Goal: Transaction & Acquisition: Purchase product/service

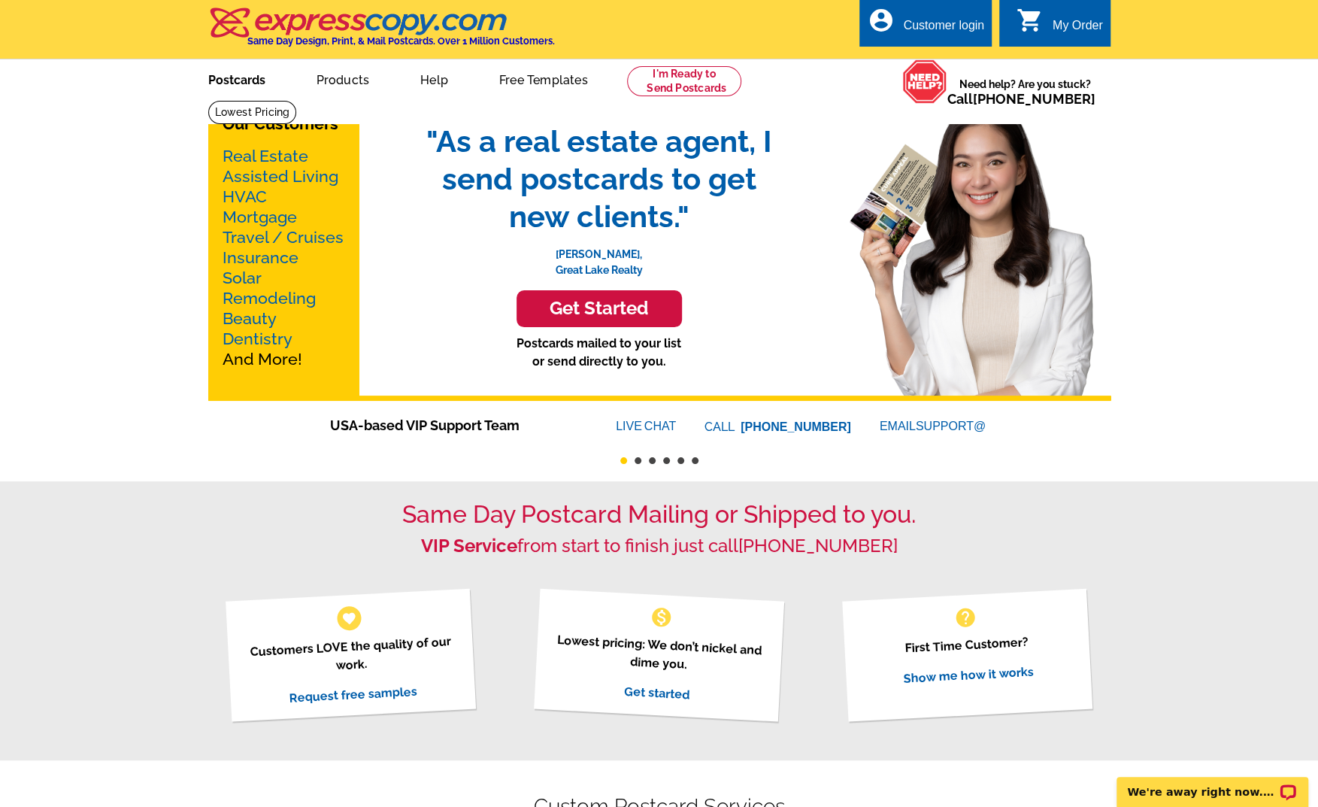
click at [259, 80] on link "Postcards" at bounding box center [236, 78] width 105 height 35
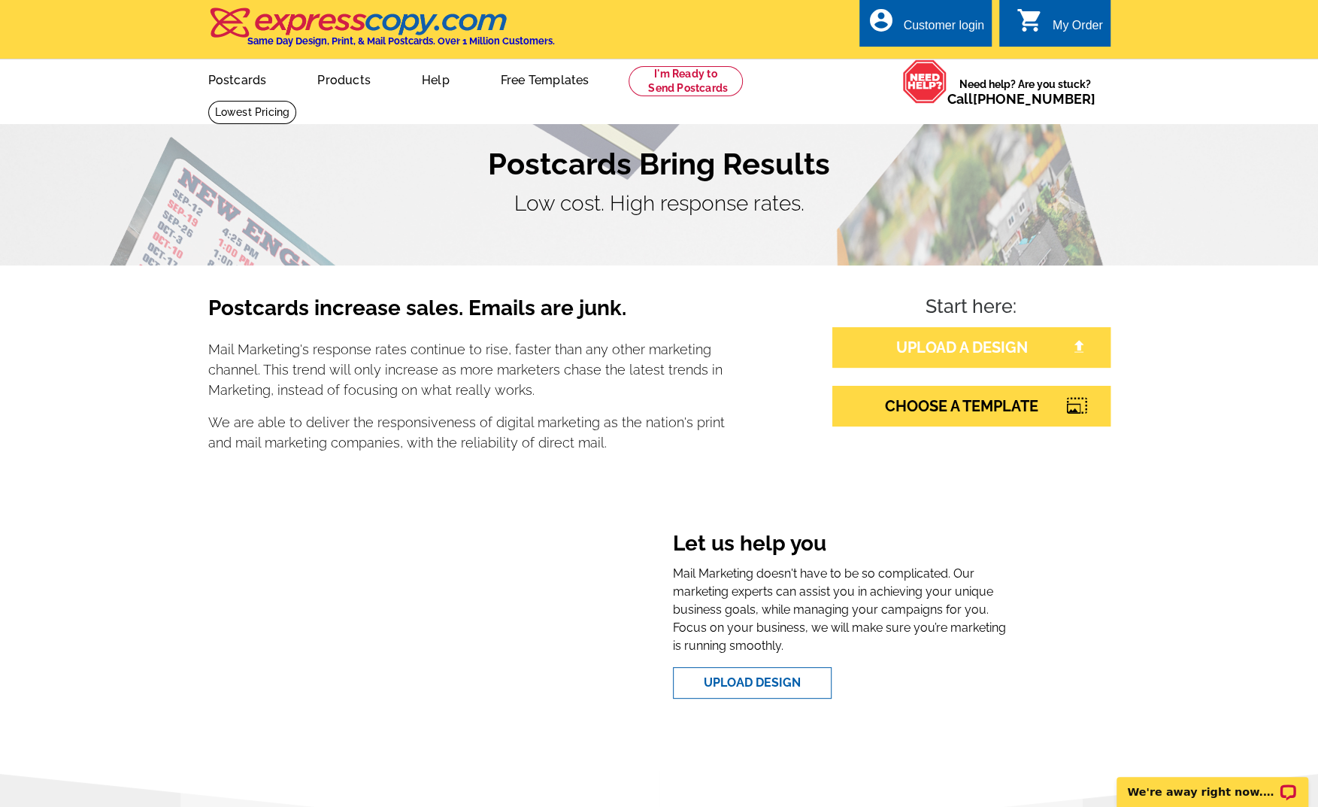
click at [968, 356] on link "UPLOAD A DESIGN" at bounding box center [971, 347] width 278 height 41
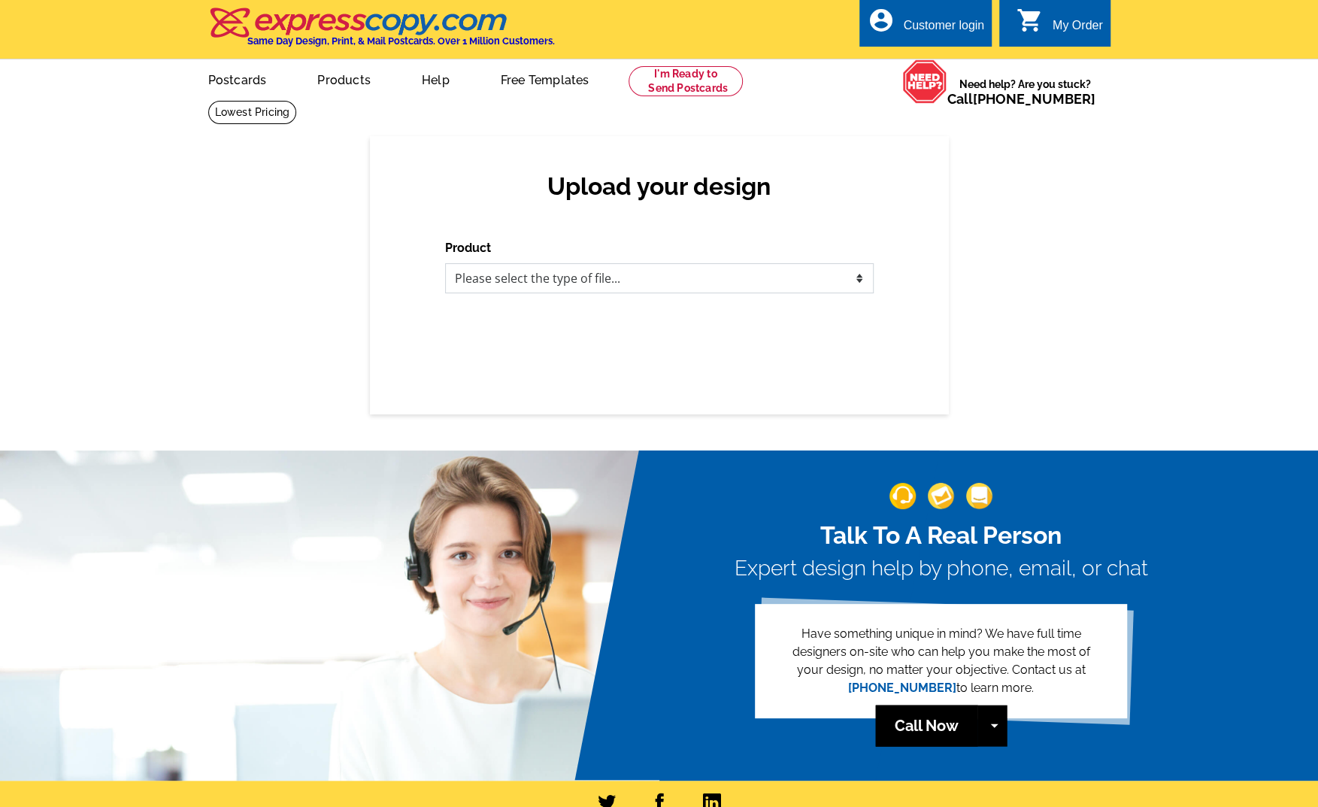
click at [562, 280] on select "Please select the type of file... Postcards Business Cards Letters and flyers G…" at bounding box center [659, 278] width 428 height 30
select select "1"
click at [445, 264] on select "Please select the type of file... Postcards Business Cards Letters and flyers G…" at bounding box center [659, 278] width 428 height 30
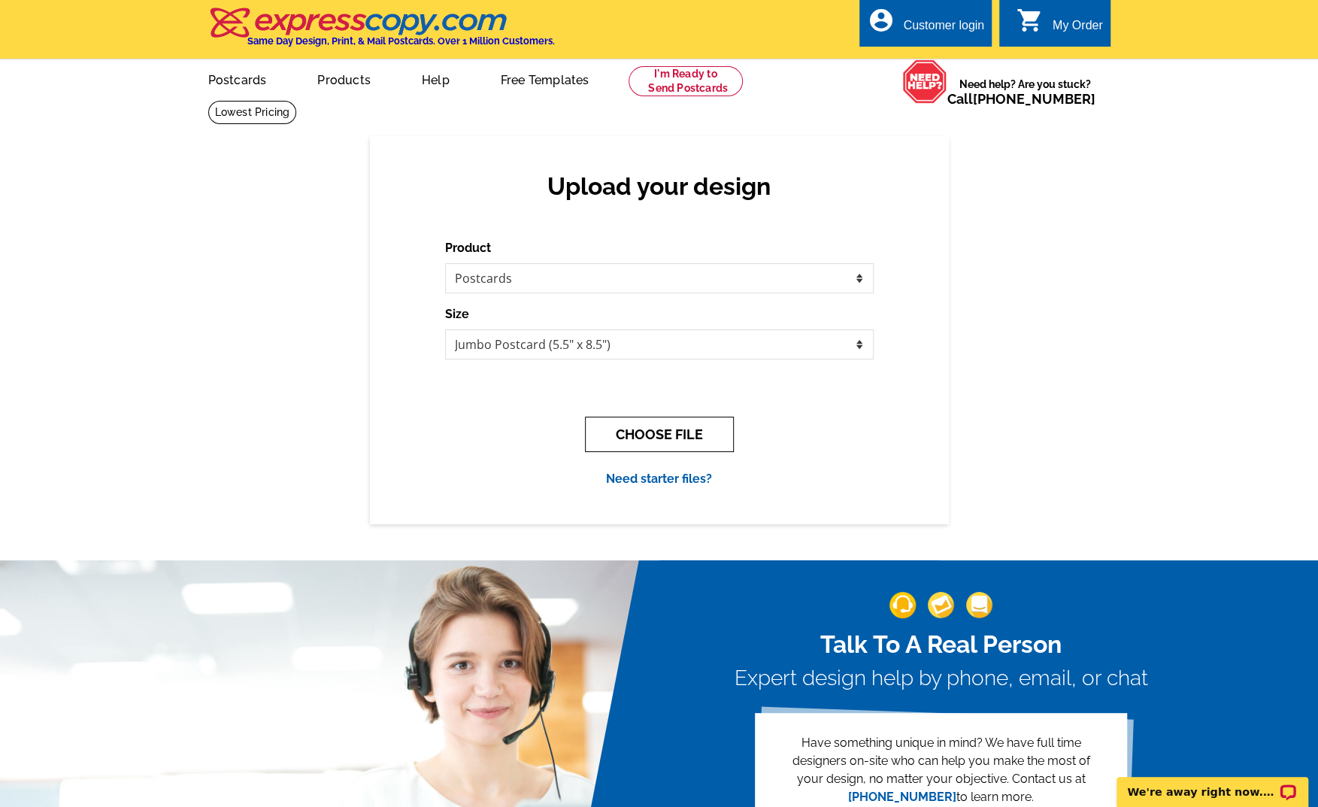
click at [667, 435] on button "CHOOSE FILE" at bounding box center [659, 433] width 149 height 35
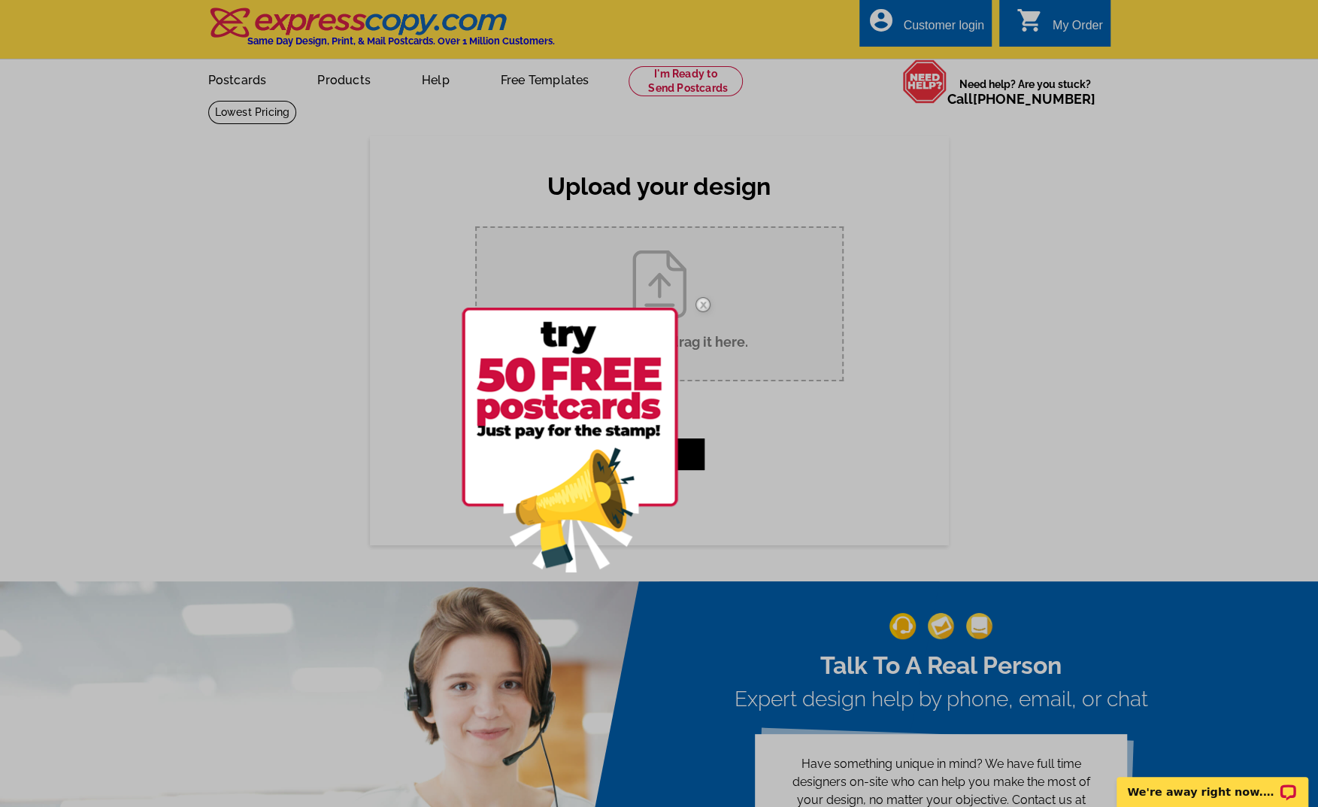
click at [702, 304] on img at bounding box center [703, 305] width 44 height 44
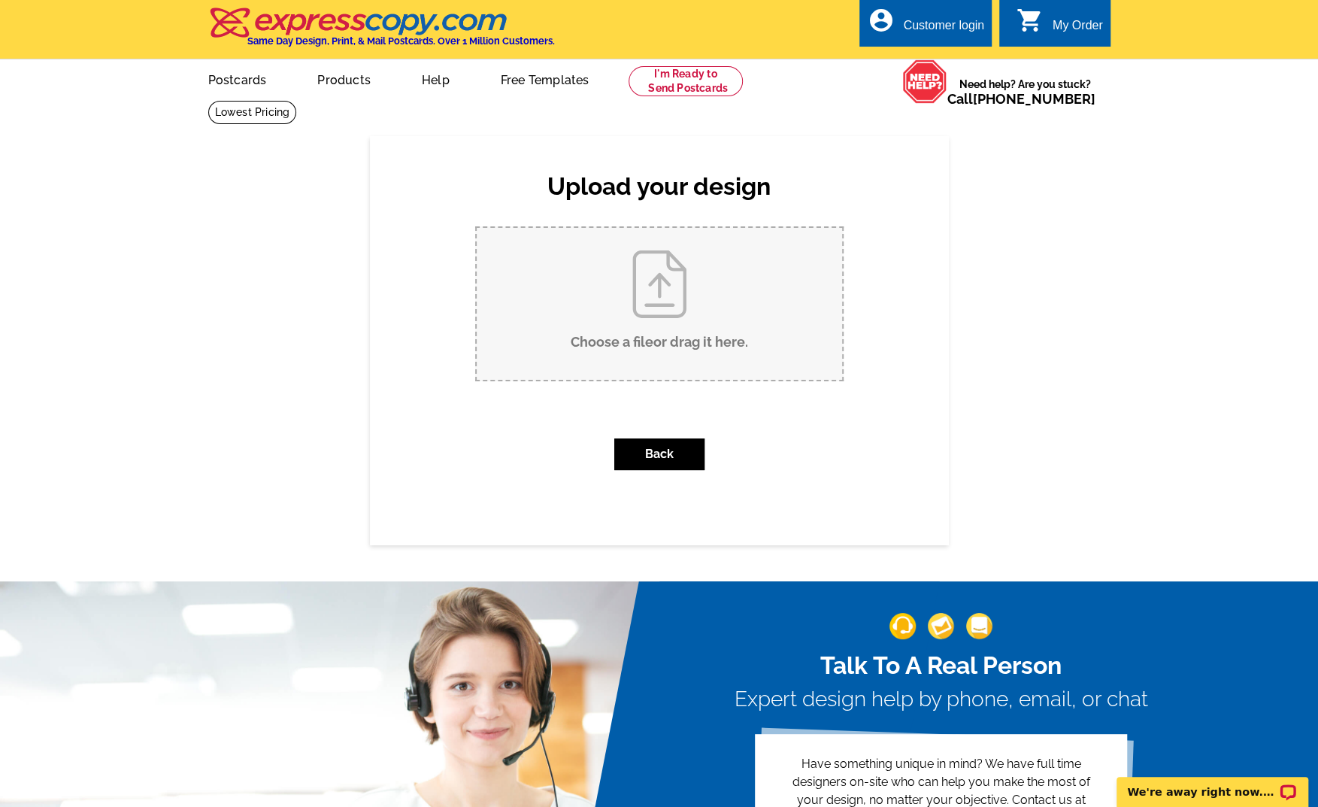
click at [666, 312] on input "Choose a file or drag it here ." at bounding box center [659, 304] width 365 height 152
type input "C:\fakepath\Post Card.pdf"
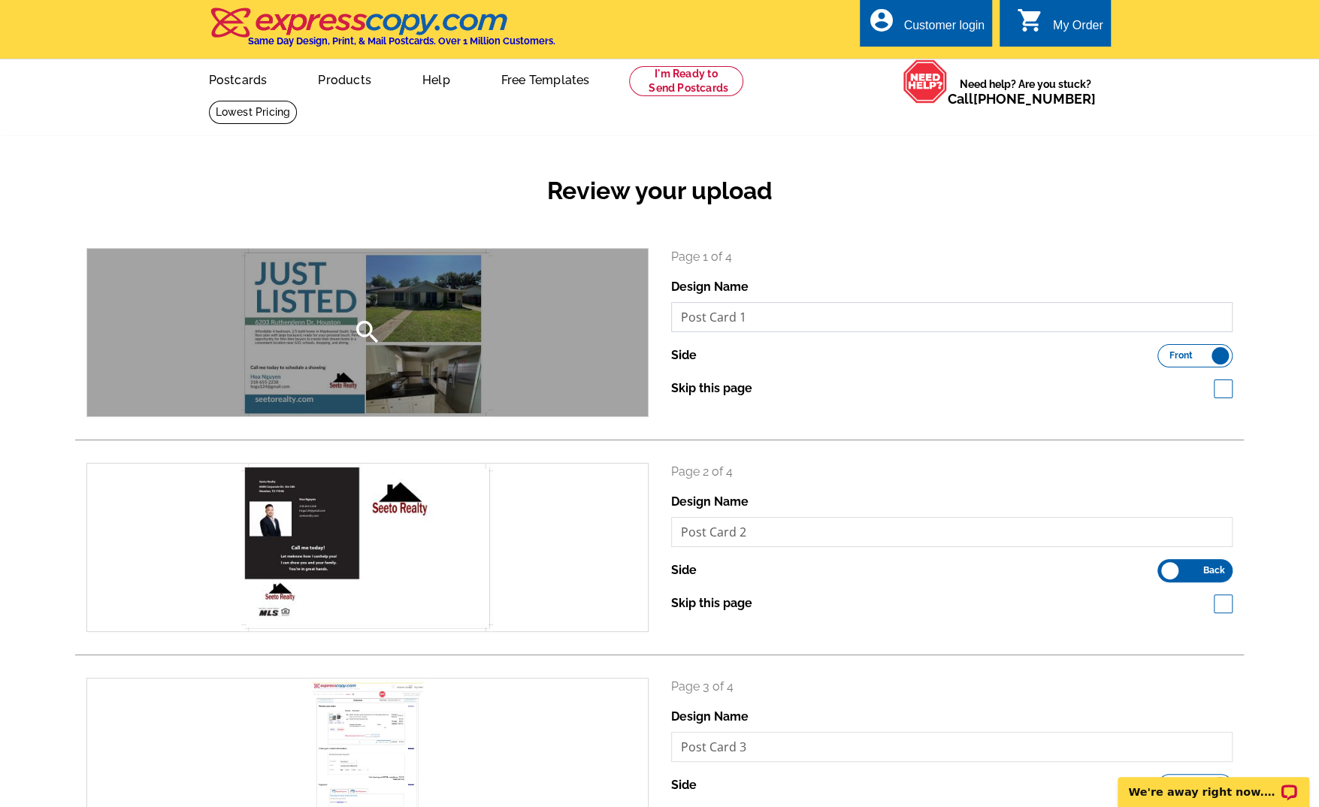
drag, startPoint x: 764, startPoint y: 324, endPoint x: 618, endPoint y: 320, distance: 145.9
click at [618, 320] on div "search Page 1 of 4 Design Name Post Card 1 Side Front Back Skip this page" at bounding box center [659, 332] width 1169 height 169
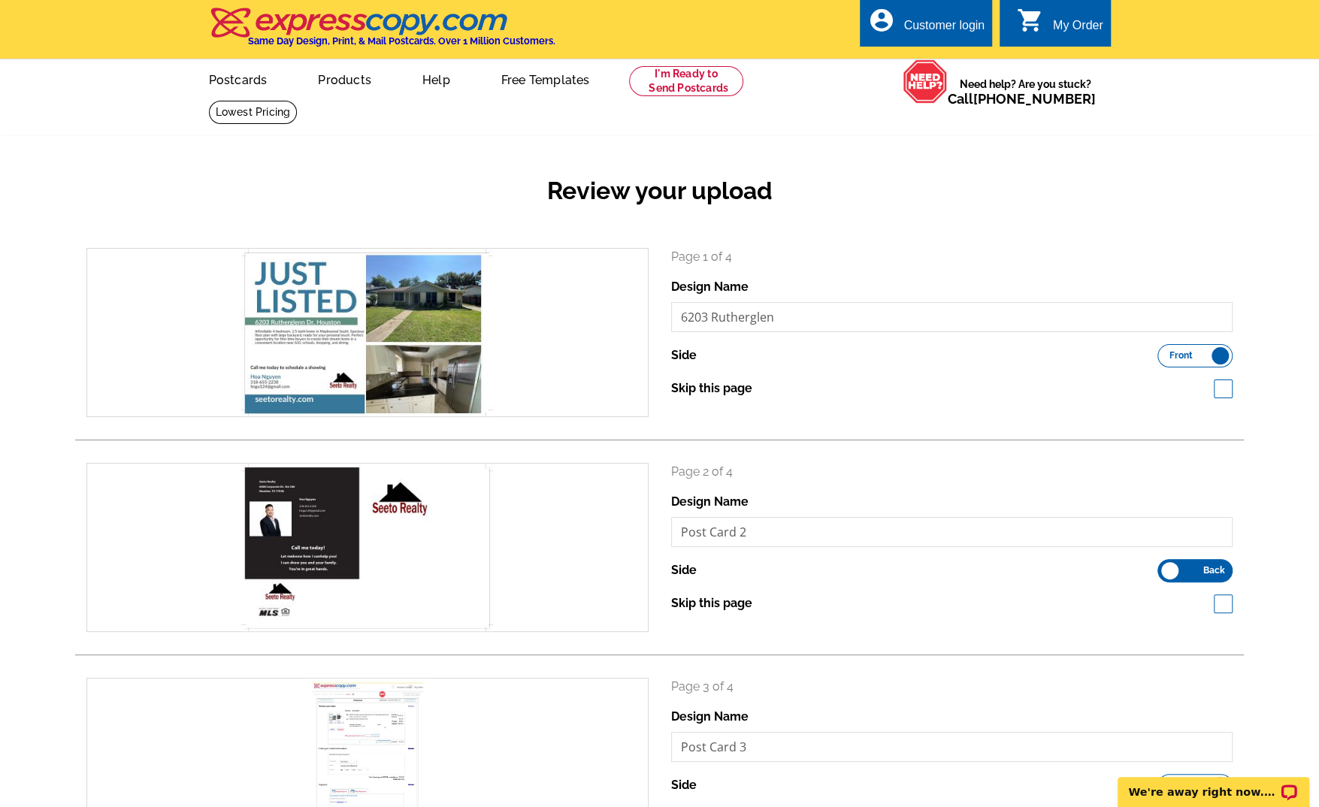
drag, startPoint x: 810, startPoint y: 301, endPoint x: 818, endPoint y: 318, distance: 18.2
click at [810, 304] on div "Design Name 6203 Rutherglen" at bounding box center [952, 305] width 562 height 54
click at [818, 318] on input "6203 Rutherglen" at bounding box center [952, 317] width 562 height 30
type input "6203 Rutherglen Front"
click at [774, 547] on input "Post Card 2" at bounding box center [952, 532] width 562 height 30
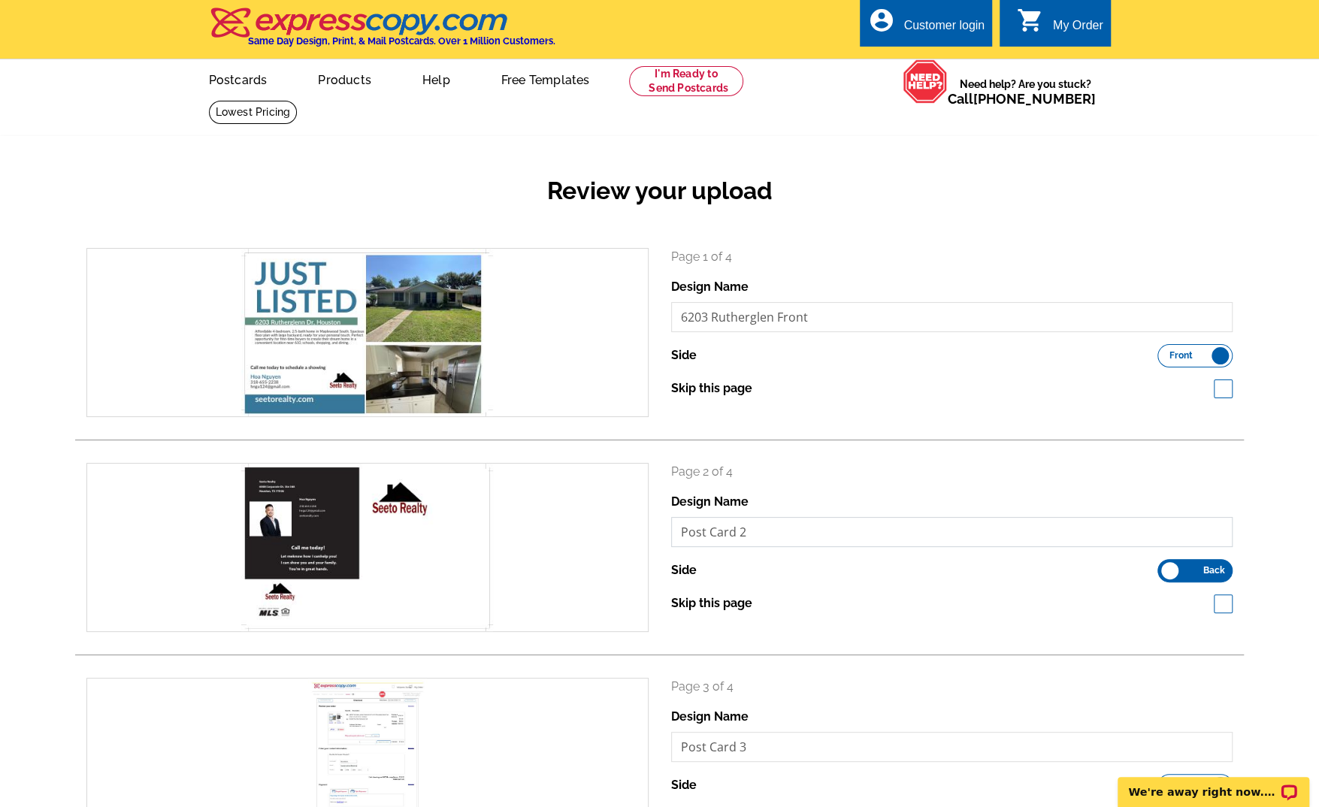
paste input "6203 Rutherglen Front"
click at [787, 532] on input "6203 Rutherglen Front" at bounding box center [952, 532] width 562 height 30
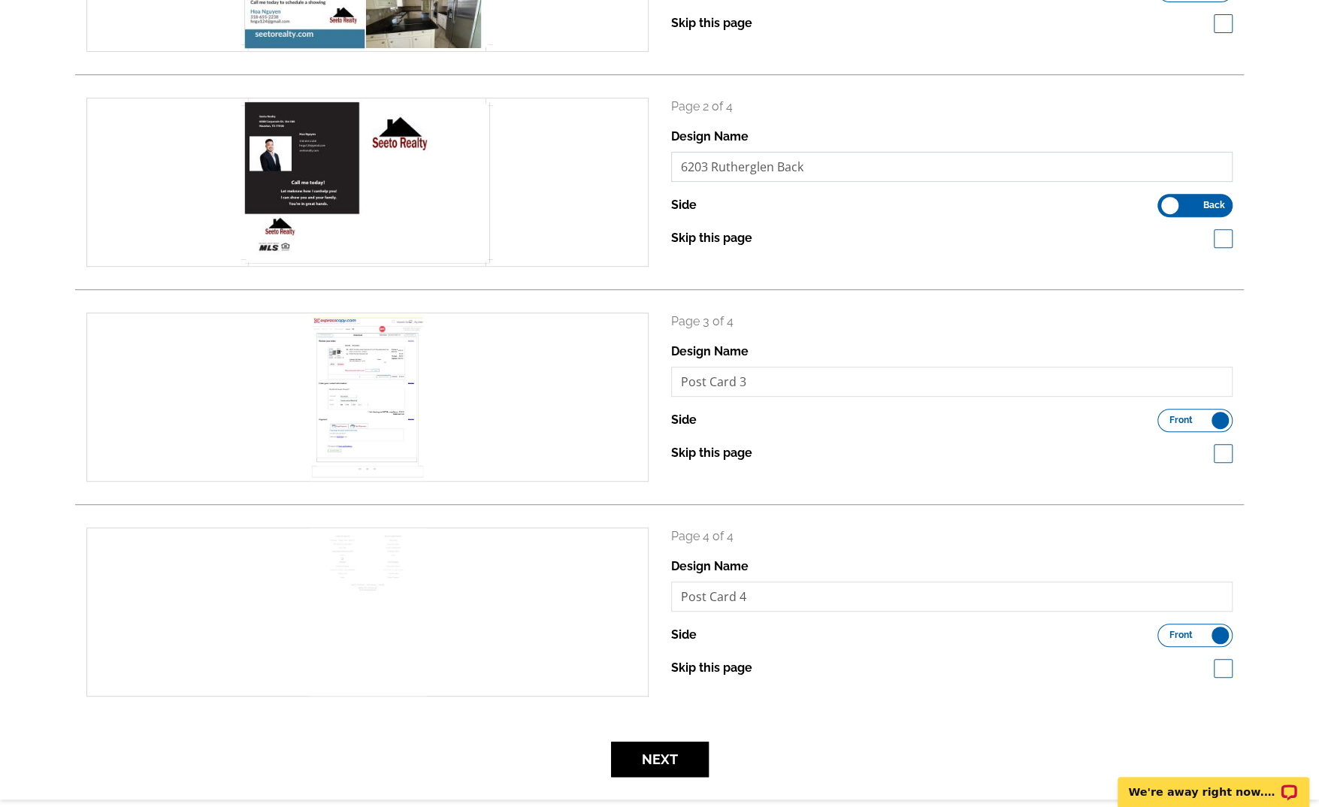
scroll to position [376, 0]
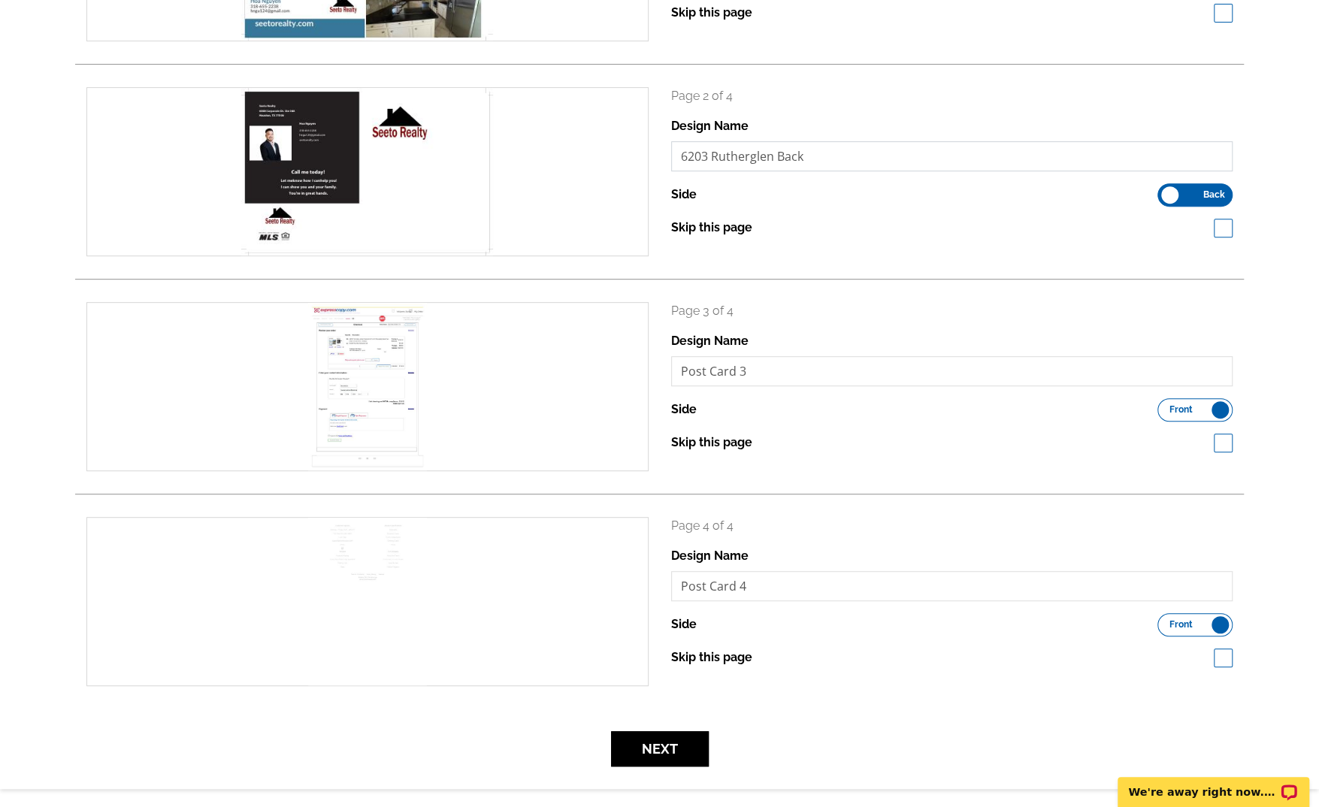
type input "6203 Rutherglen Back"
click at [716, 443] on label "Skip this page" at bounding box center [711, 443] width 81 height 18
click at [755, 443] on input "Skip this page" at bounding box center [760, 442] width 10 height 10
checkbox input "true"
click at [742, 658] on label "Skip this page" at bounding box center [711, 658] width 81 height 18
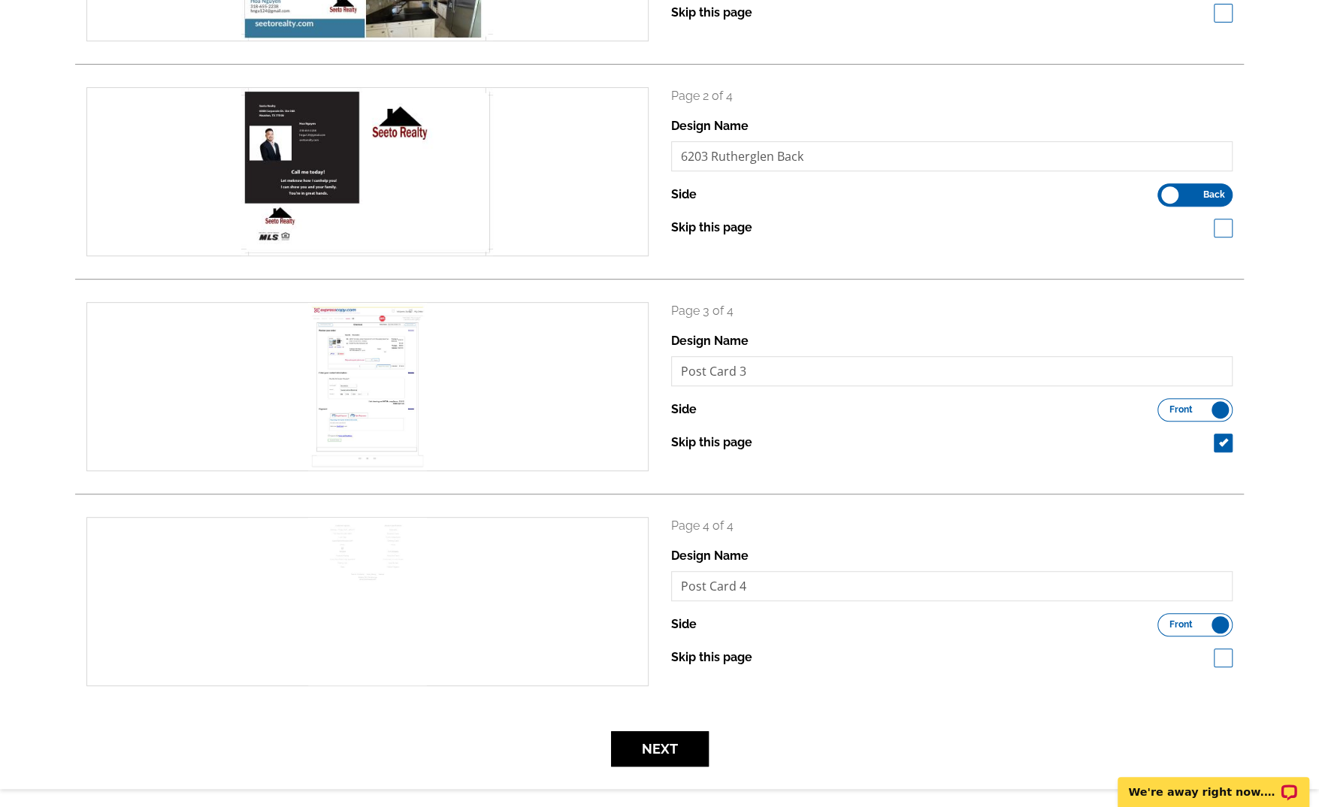
click at [755, 658] on input "Skip this page" at bounding box center [760, 657] width 10 height 10
checkbox input "true"
click at [664, 749] on button "Next" at bounding box center [660, 748] width 98 height 35
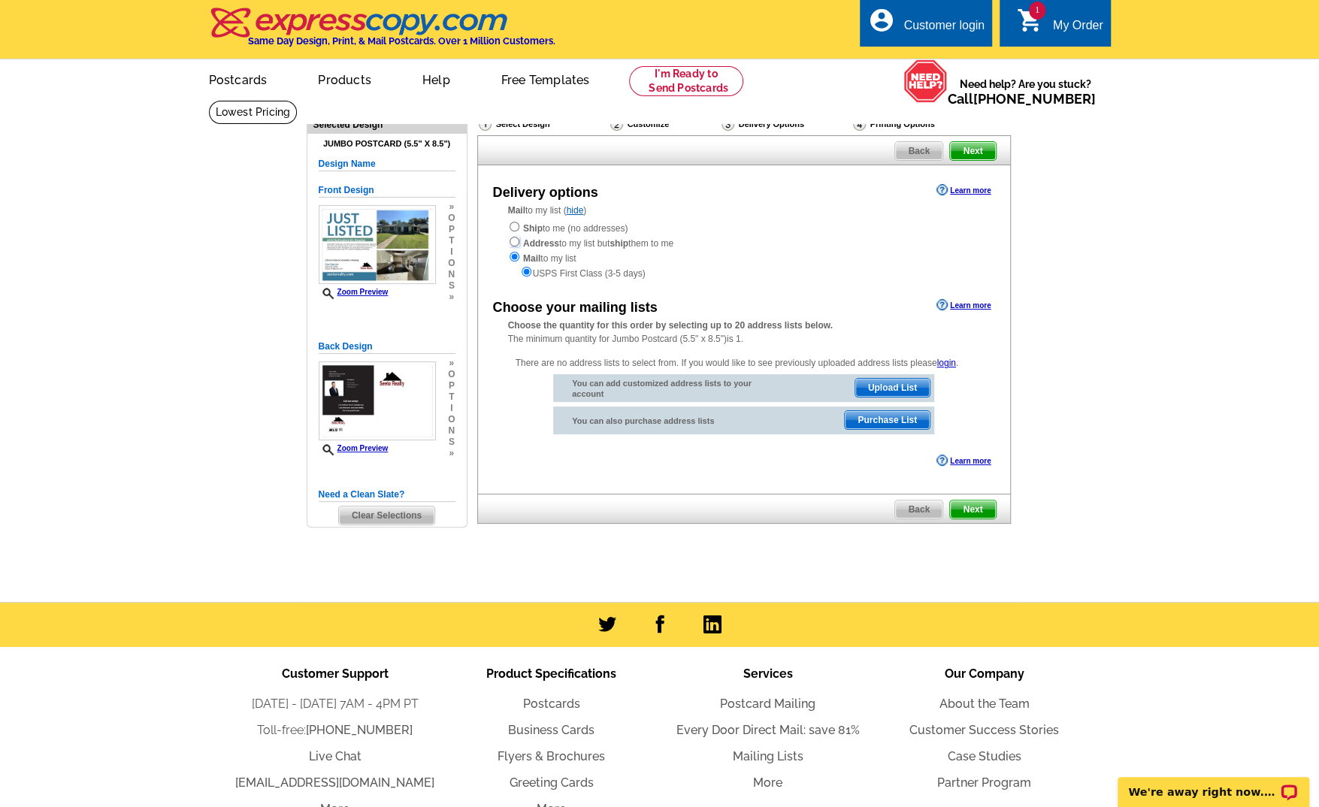
click at [513, 245] on input "radio" at bounding box center [515, 242] width 10 height 10
radio input "true"
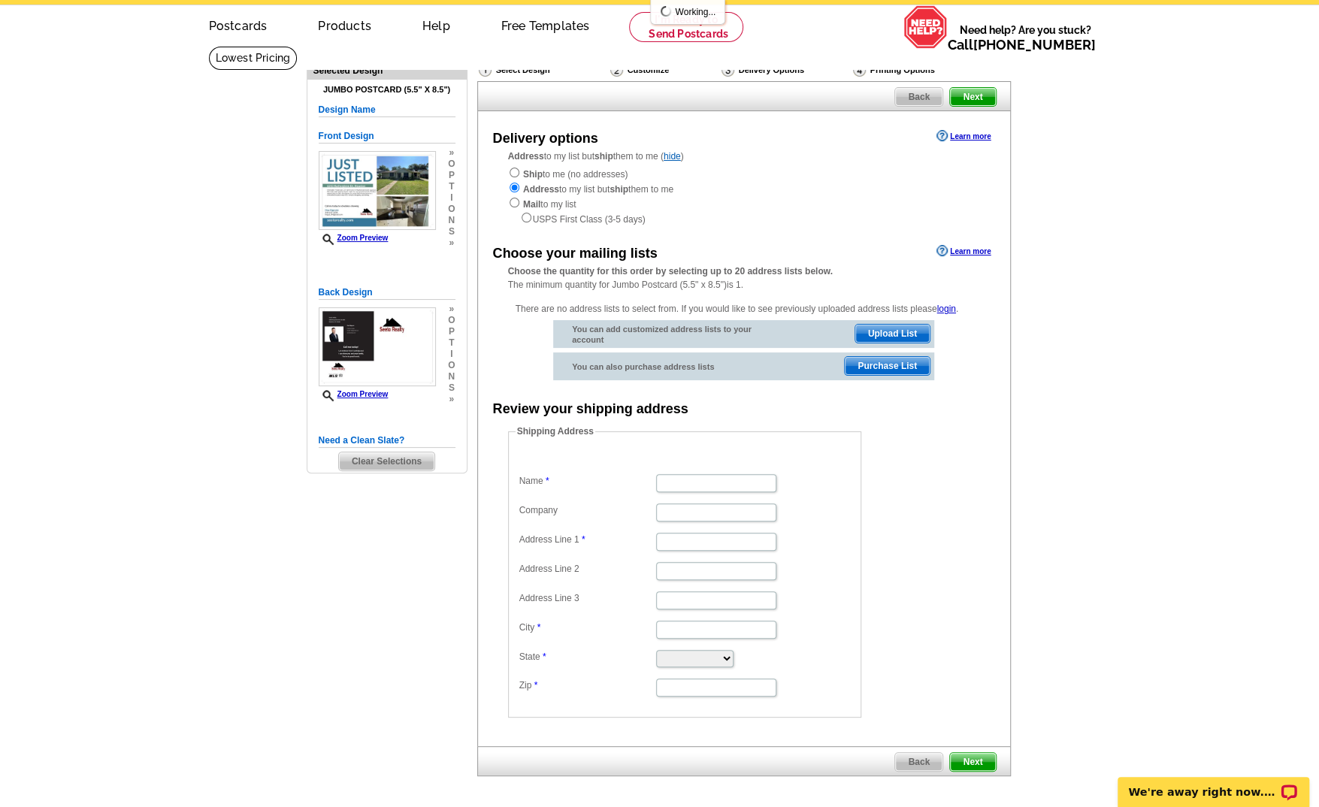
scroll to position [150, 0]
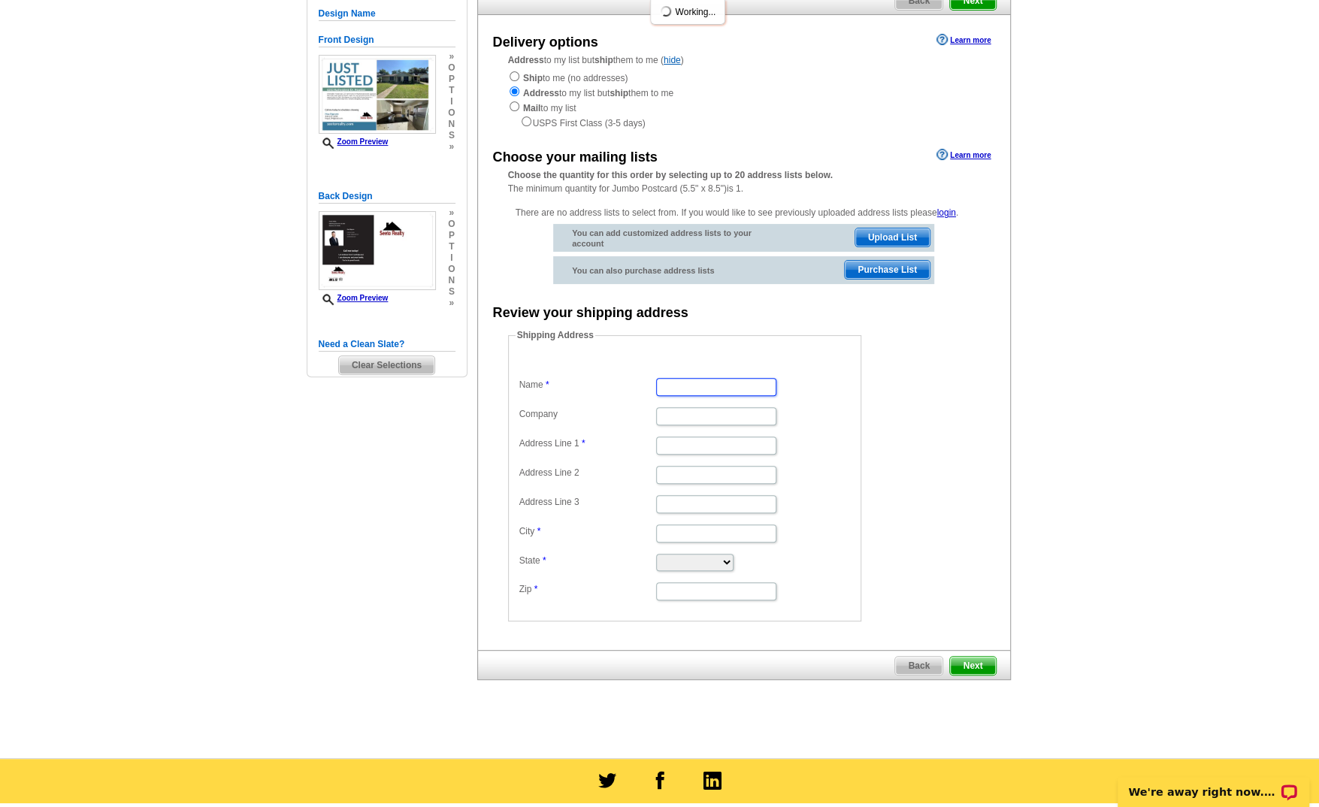
click at [710, 396] on input "Name" at bounding box center [716, 387] width 120 height 18
type input "Anthony Nguyen"
type input "[STREET_ADDRESS][PERSON_NAME]"
type input "[GEOGRAPHIC_DATA]"
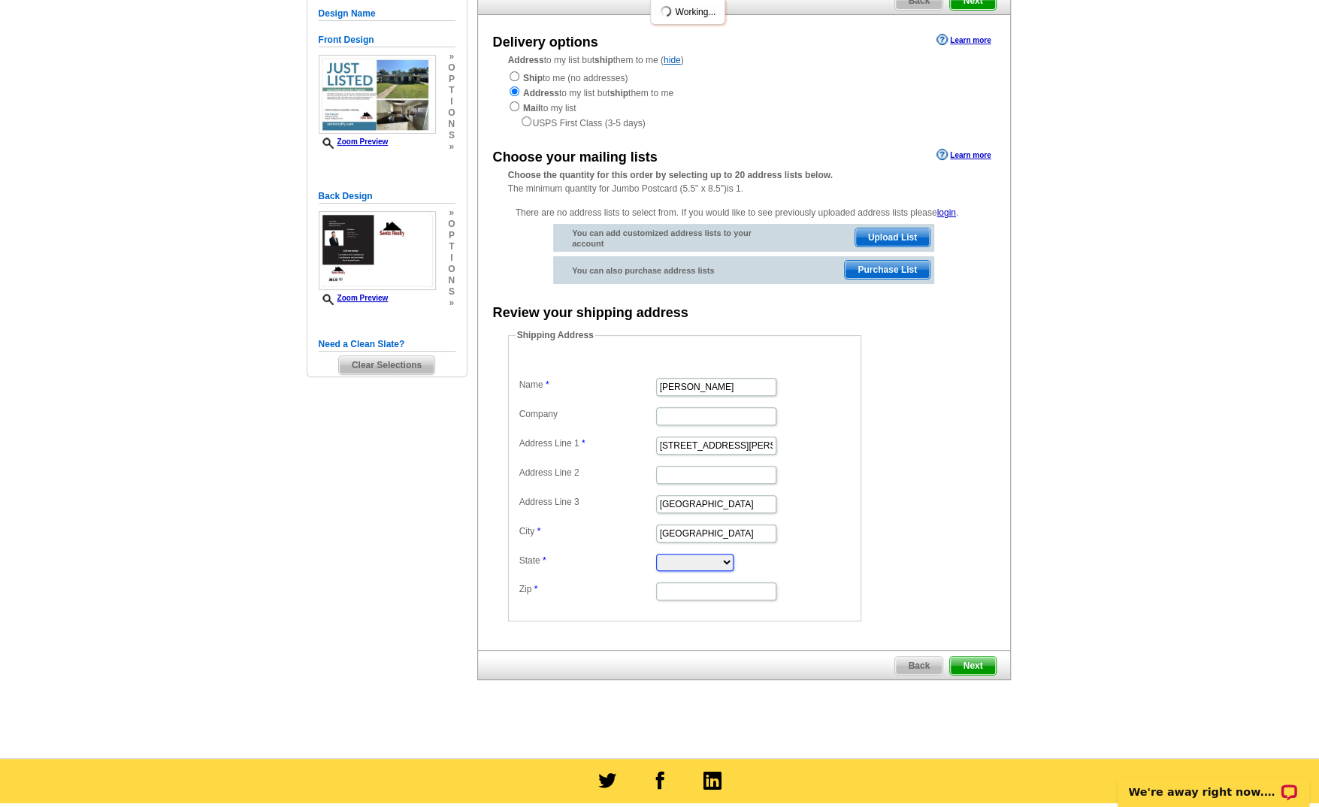
select select "TX"
type input "77091"
click at [679, 393] on input "Anthony Nguyen" at bounding box center [716, 387] width 120 height 18
type input "Hoa Nguyen"
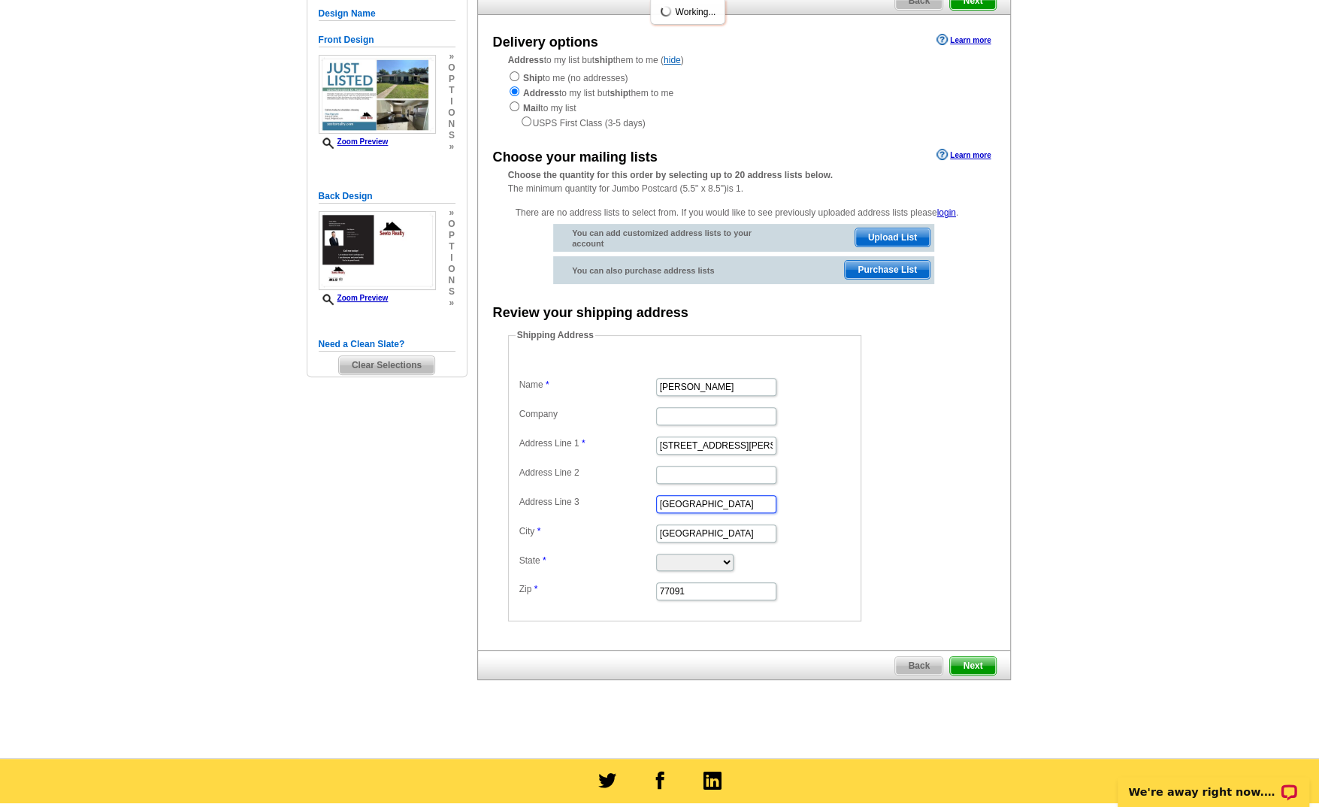
click at [747, 509] on input "Houston" at bounding box center [716, 504] width 120 height 18
click at [747, 507] on input "Houston" at bounding box center [716, 504] width 120 height 18
type input "H"
click at [973, 658] on span "Next" at bounding box center [972, 666] width 45 height 18
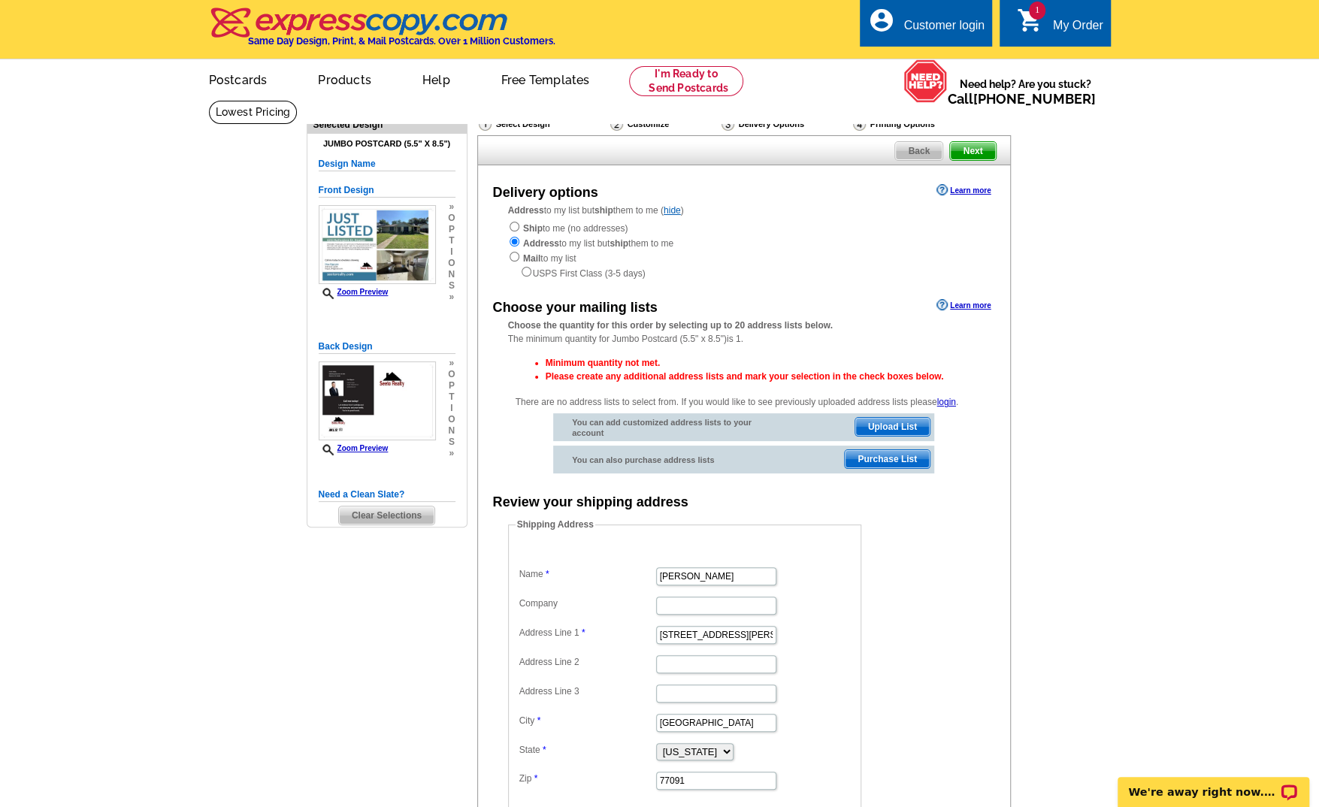
click at [646, 126] on div "Customize" at bounding box center [664, 124] width 111 height 15
click at [622, 124] on div "Customize" at bounding box center [664, 124] width 111 height 15
click at [636, 125] on div "Customize" at bounding box center [664, 124] width 111 height 15
click at [908, 150] on span "Back" at bounding box center [918, 151] width 47 height 18
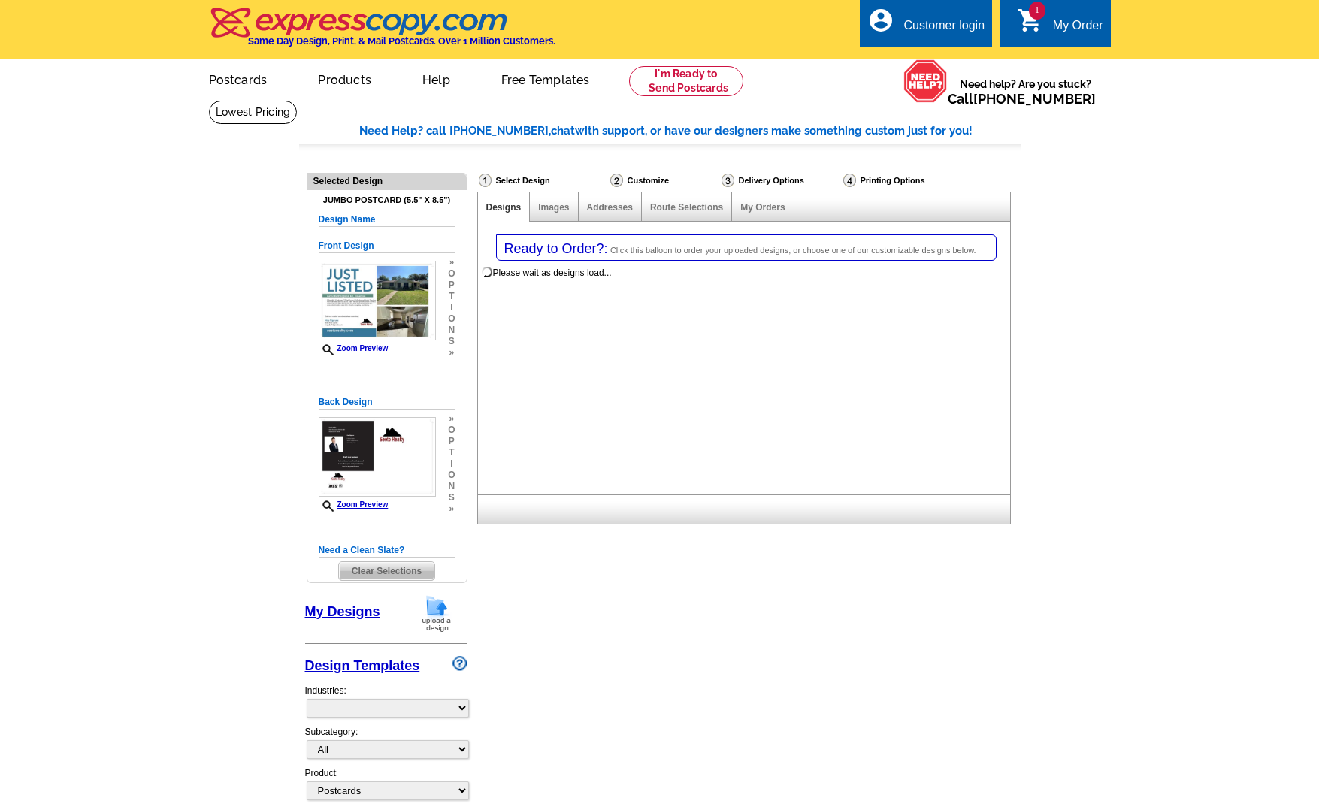
select select "1"
select select "2"
select select "785"
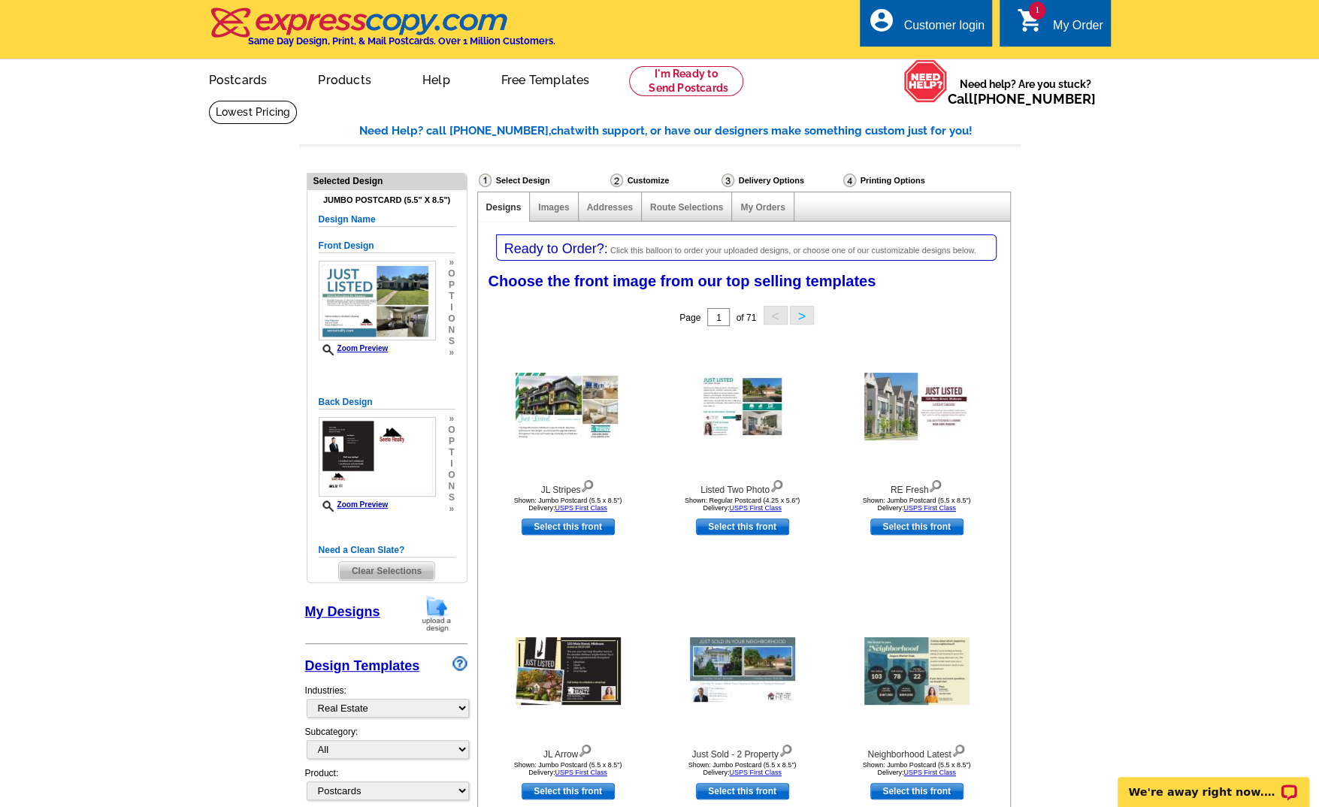
click at [649, 184] on div "Customize" at bounding box center [664, 180] width 111 height 15
click at [618, 181] on img at bounding box center [616, 181] width 13 height 14
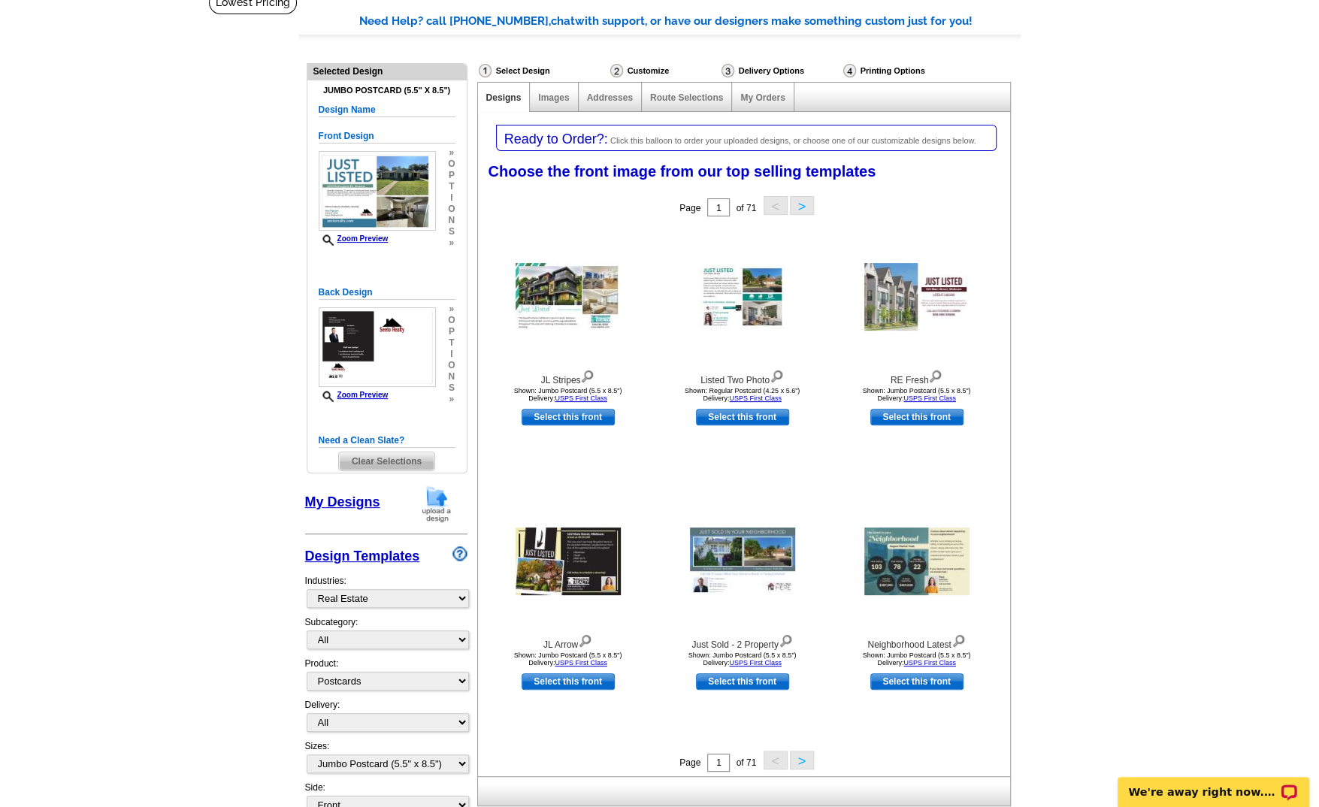
scroll to position [75, 0]
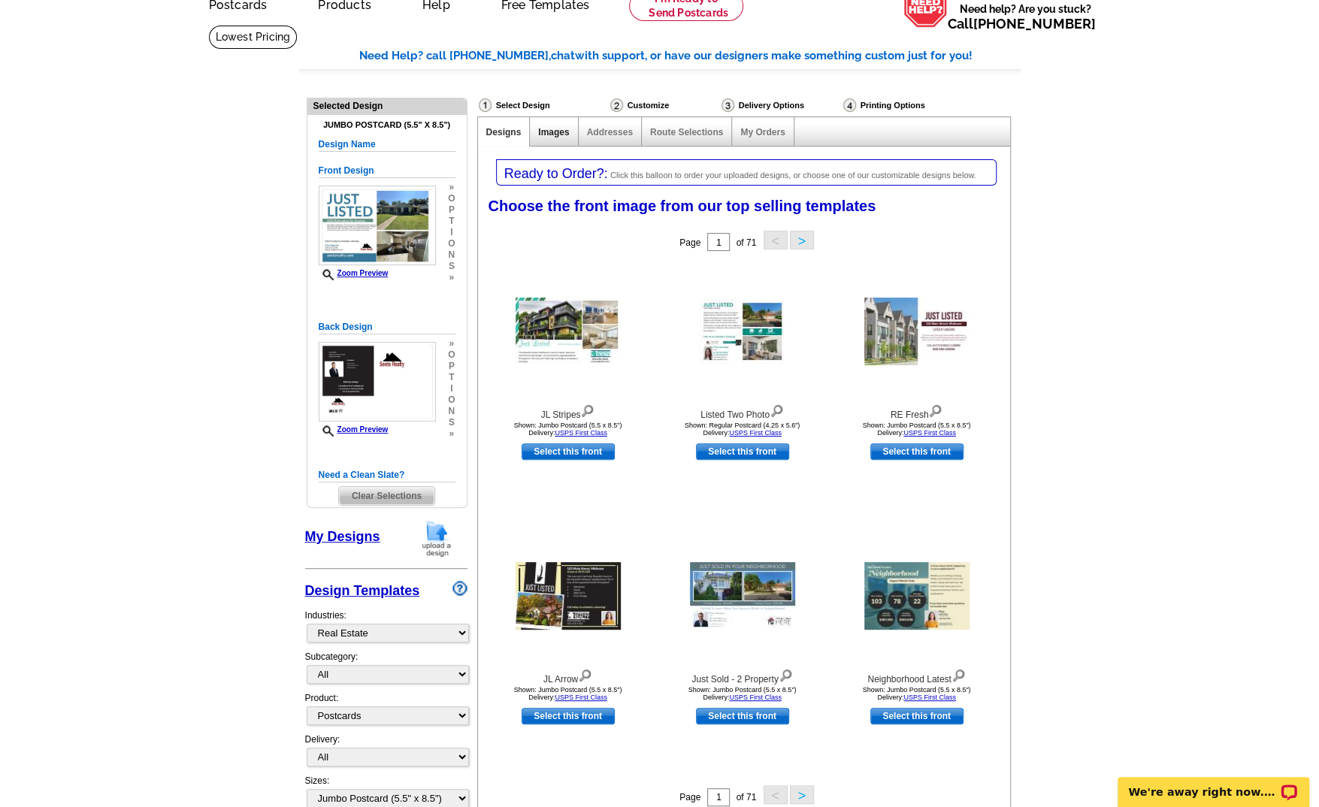
click at [559, 134] on link "Images" at bounding box center [553, 132] width 31 height 11
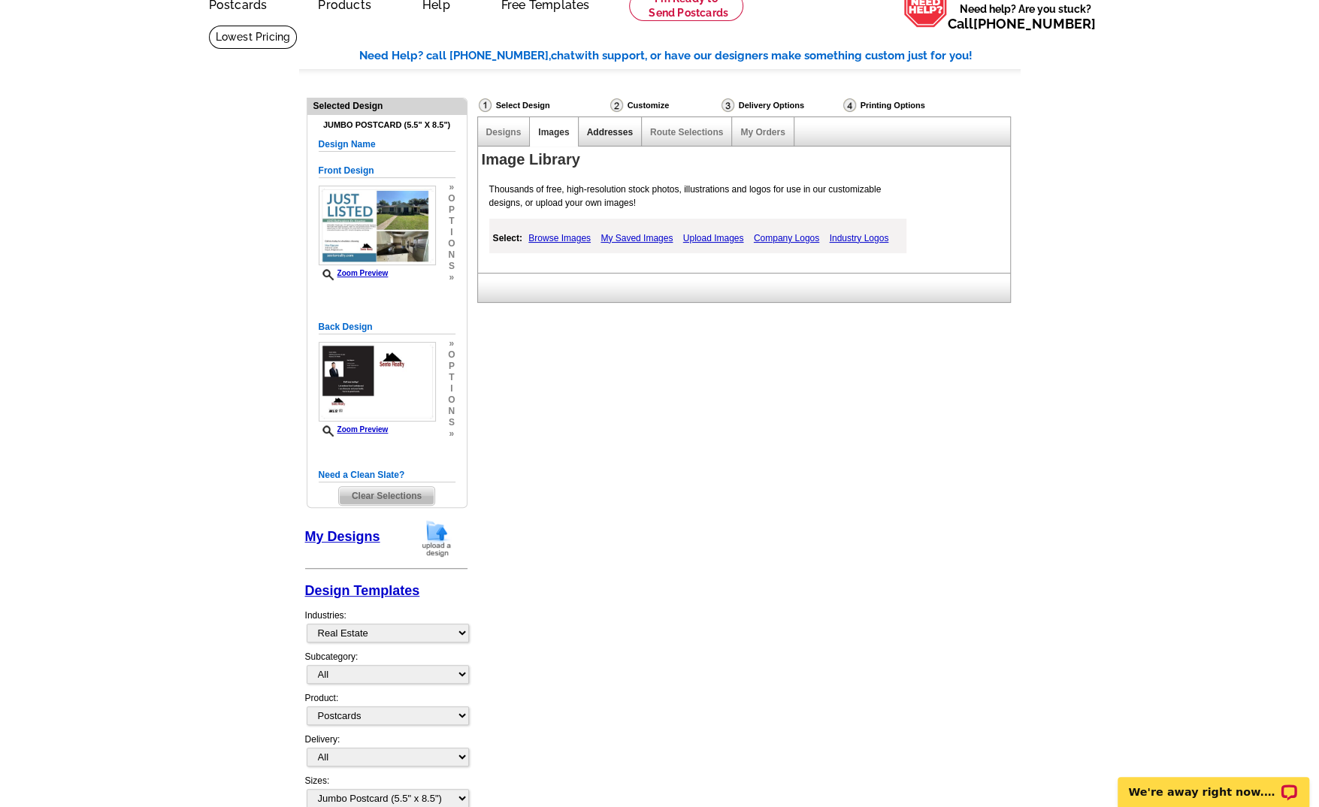
click at [609, 135] on link "Addresses" at bounding box center [610, 132] width 46 height 11
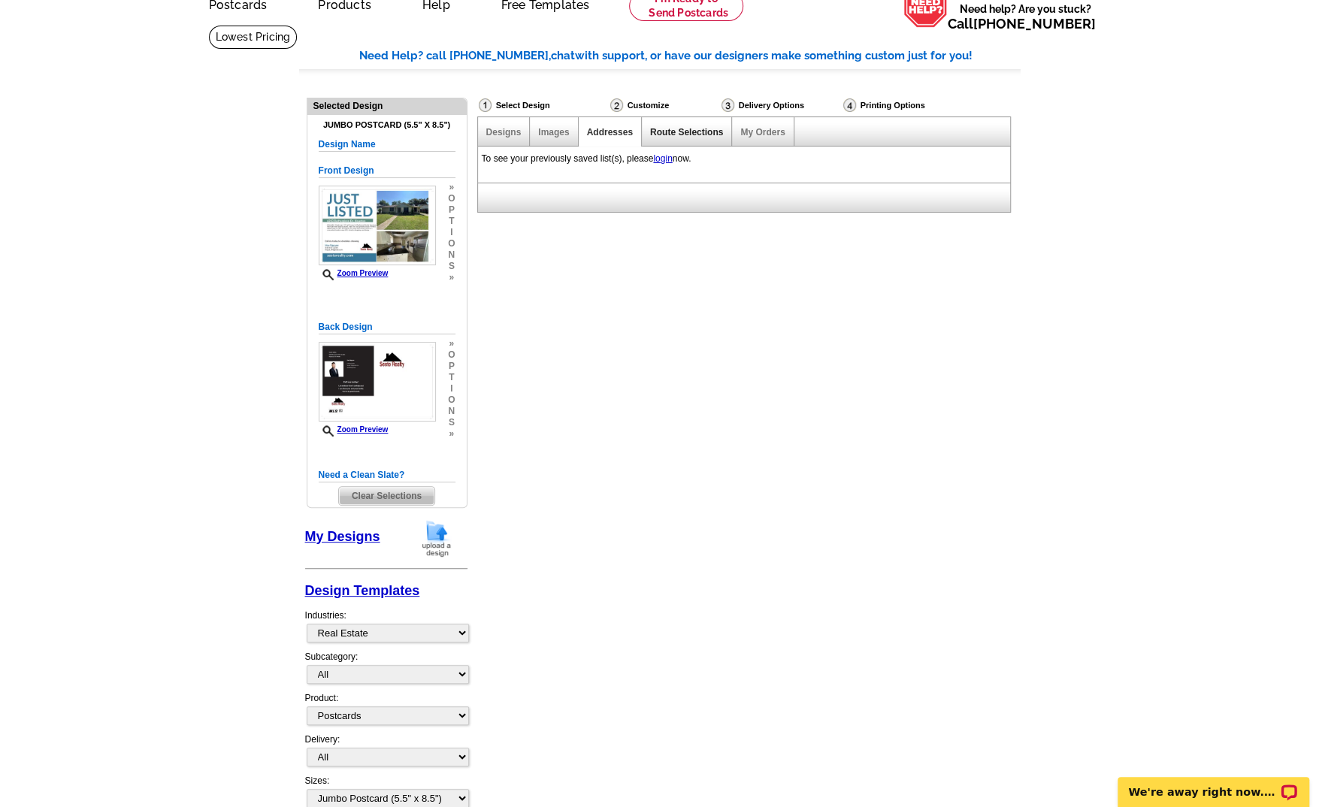
click at [662, 133] on link "Route Selections" at bounding box center [686, 132] width 73 height 11
click at [752, 134] on link "My Orders" at bounding box center [762, 132] width 44 height 11
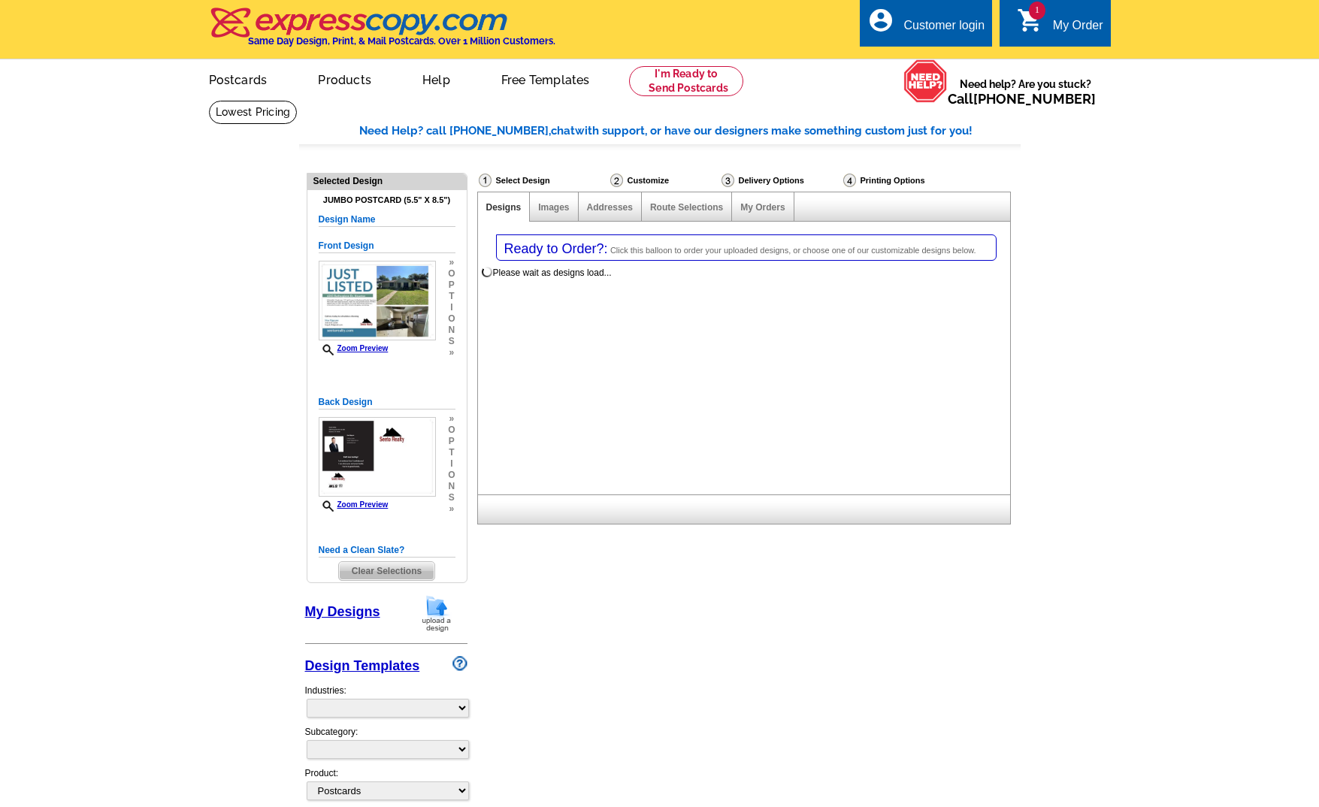
select select
select select "1"
select select "2"
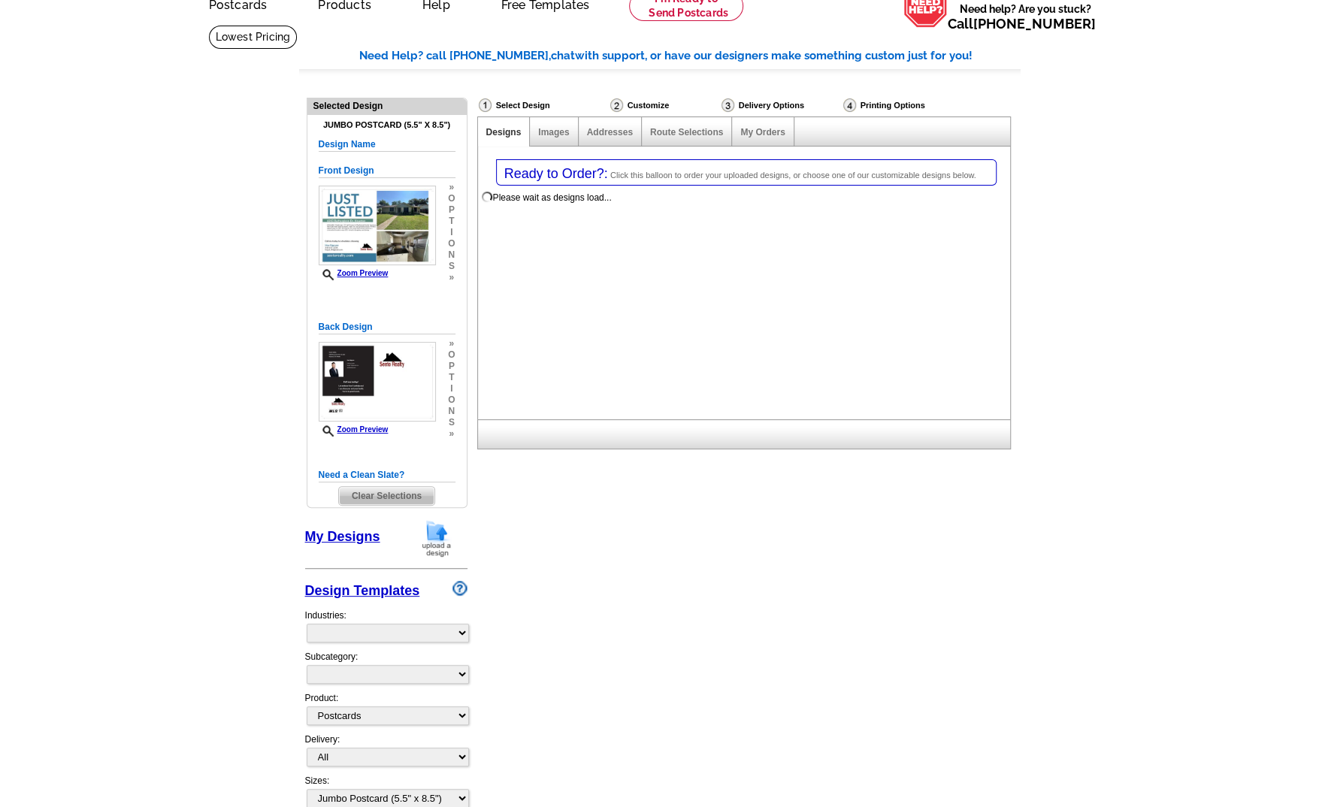
select select "785"
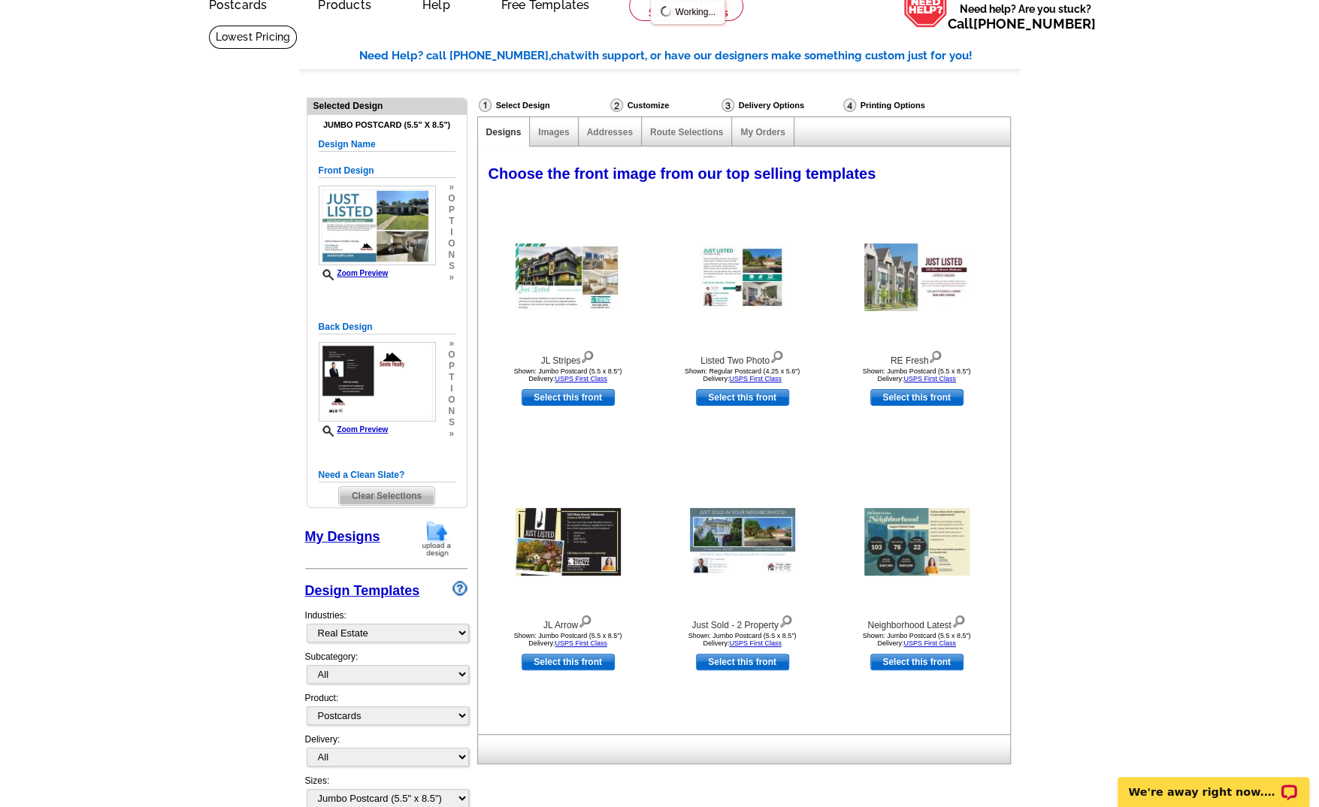
scroll to position [0, 0]
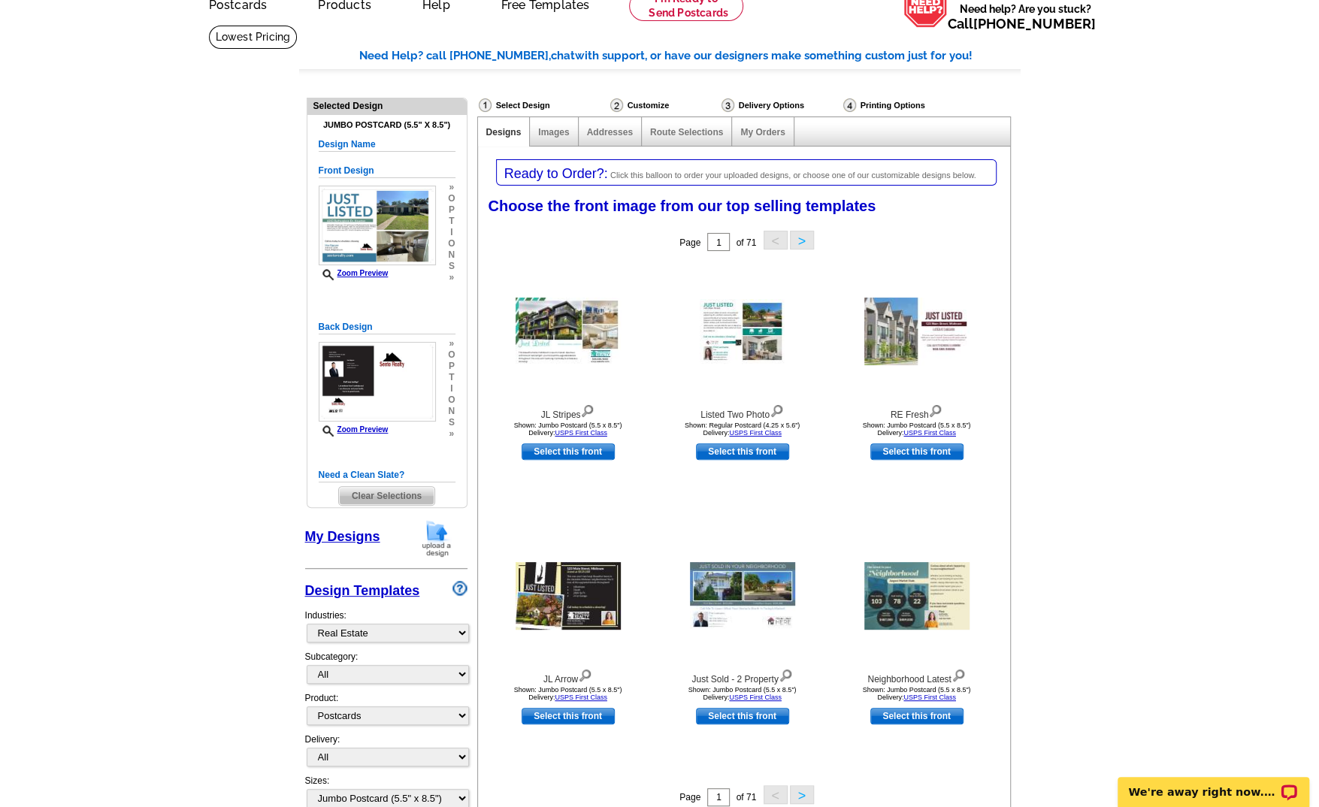
click at [643, 107] on div "Customize" at bounding box center [664, 105] width 111 height 15
click at [746, 107] on div "Delivery Options" at bounding box center [781, 107] width 122 height 19
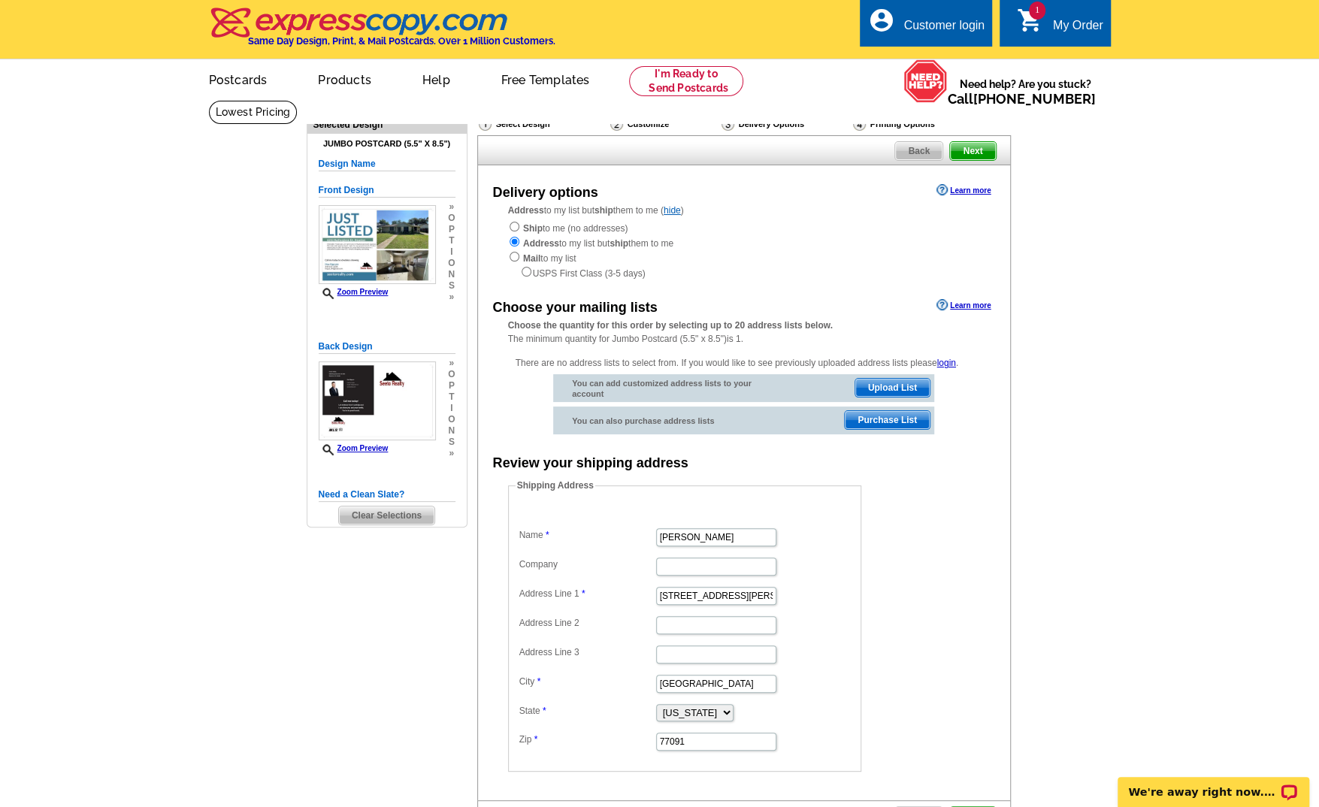
click at [976, 150] on span "Next" at bounding box center [972, 151] width 45 height 18
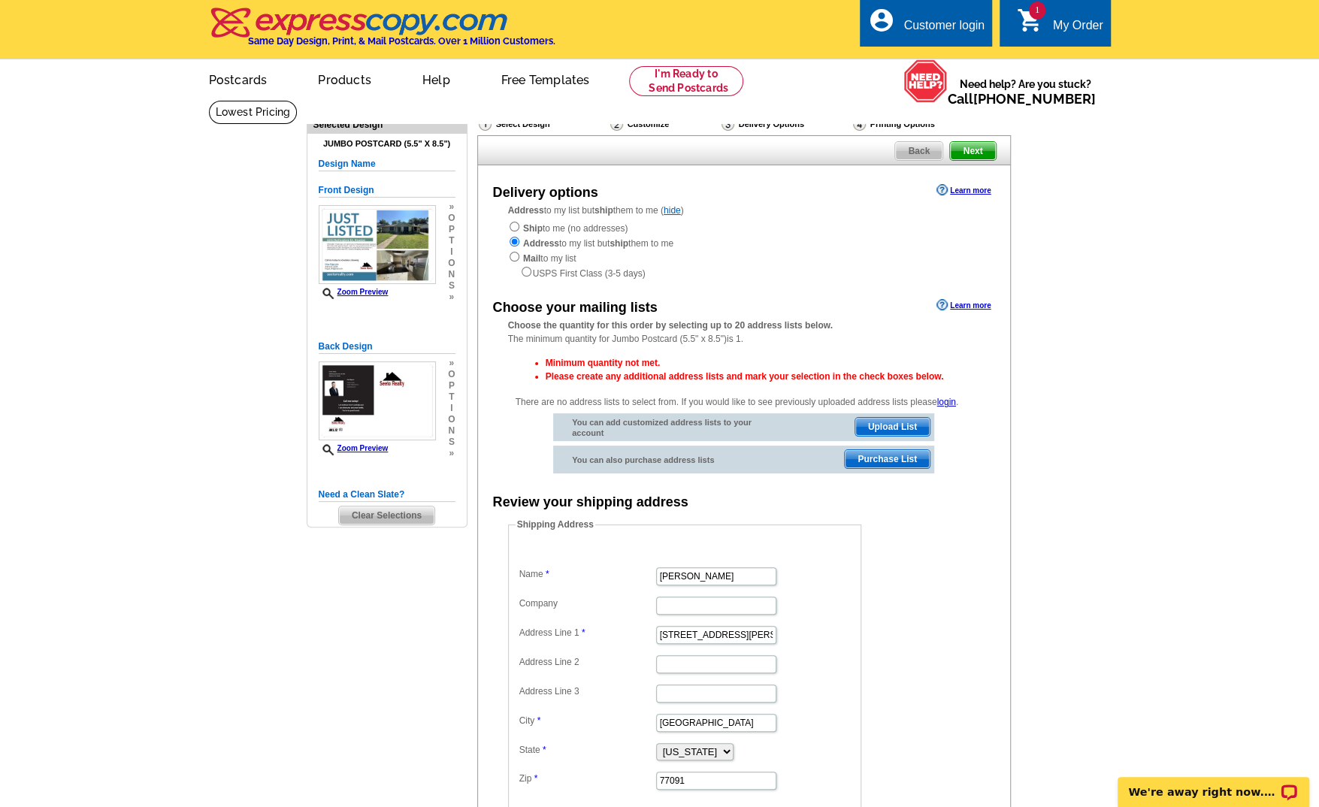
click at [576, 232] on div "Ship to me (no addresses) Address to my list but ship them to me Mail to my lis…" at bounding box center [744, 250] width 472 height 60
click at [518, 229] on input "radio" at bounding box center [515, 227] width 10 height 10
radio input "true"
click at [974, 150] on span "Next" at bounding box center [972, 151] width 45 height 18
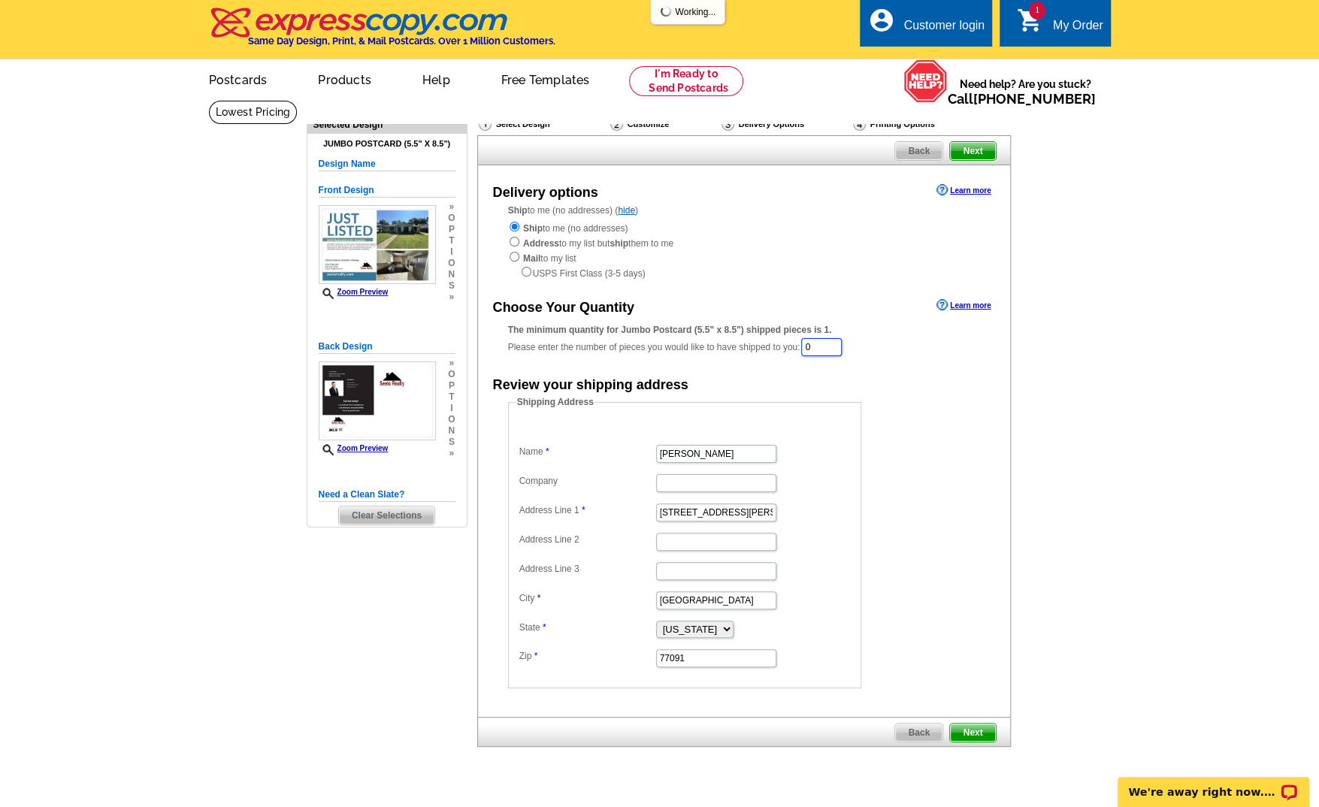
drag, startPoint x: 837, startPoint y: 353, endPoint x: 794, endPoint y: 348, distance: 43.9
click at [794, 348] on div "The minimum quantity for Jumbo Postcard (5.5" x 8.5") shipped pieces is 1. Plea…" at bounding box center [744, 340] width 472 height 35
type input "150"
click at [818, 378] on div "Review your shipping address" at bounding box center [744, 385] width 532 height 23
click at [985, 149] on span "Next" at bounding box center [972, 151] width 45 height 18
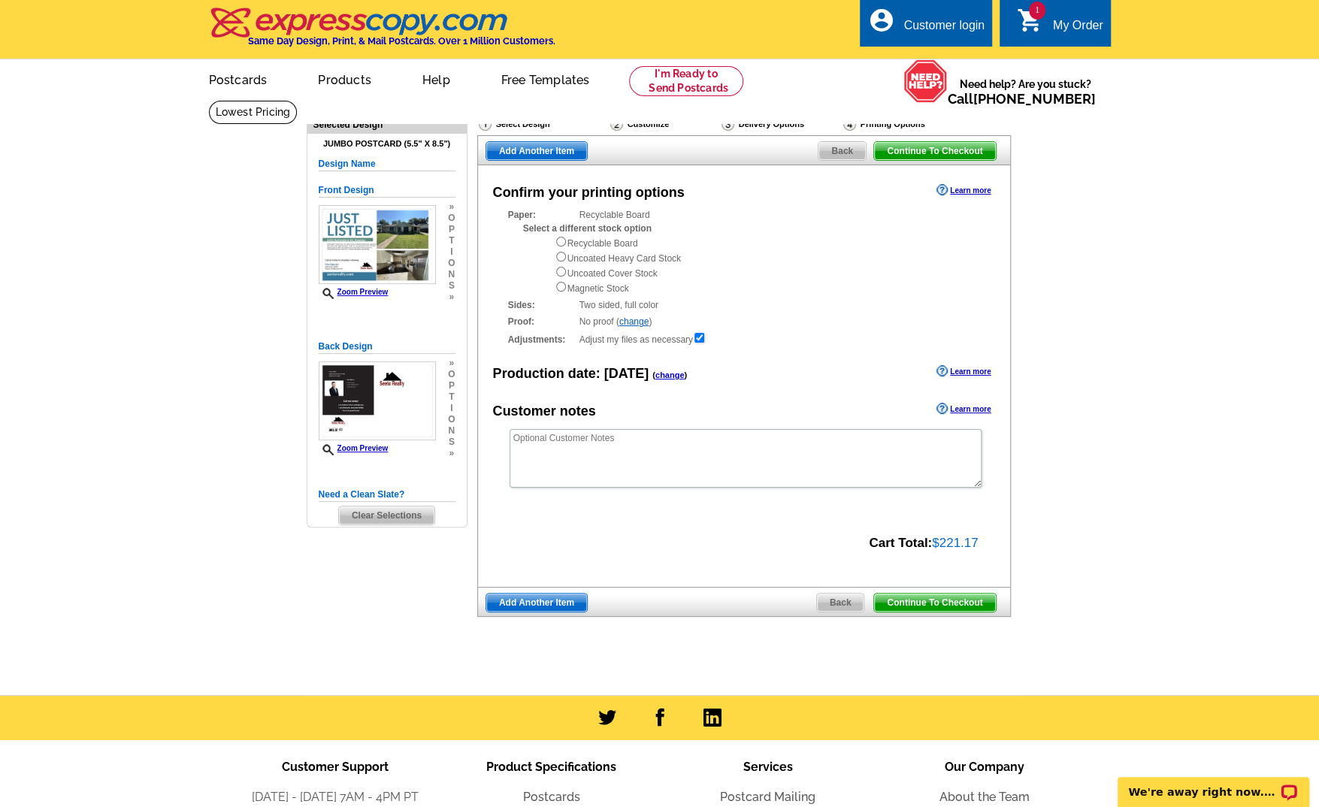
click at [566, 246] on div "Recyclable Board Uncoated Heavy Card Stock Uncoated Cover Stock Magnetic Stock" at bounding box center [767, 265] width 425 height 60
click at [566, 243] on div "Recyclable Board Uncoated Heavy Card Stock Uncoated Cover Stock Magnetic Stock" at bounding box center [767, 265] width 425 height 60
click at [562, 241] on input "radio" at bounding box center [561, 242] width 10 height 10
radio input "true"
click at [937, 603] on span "Continue To Checkout" at bounding box center [934, 603] width 121 height 18
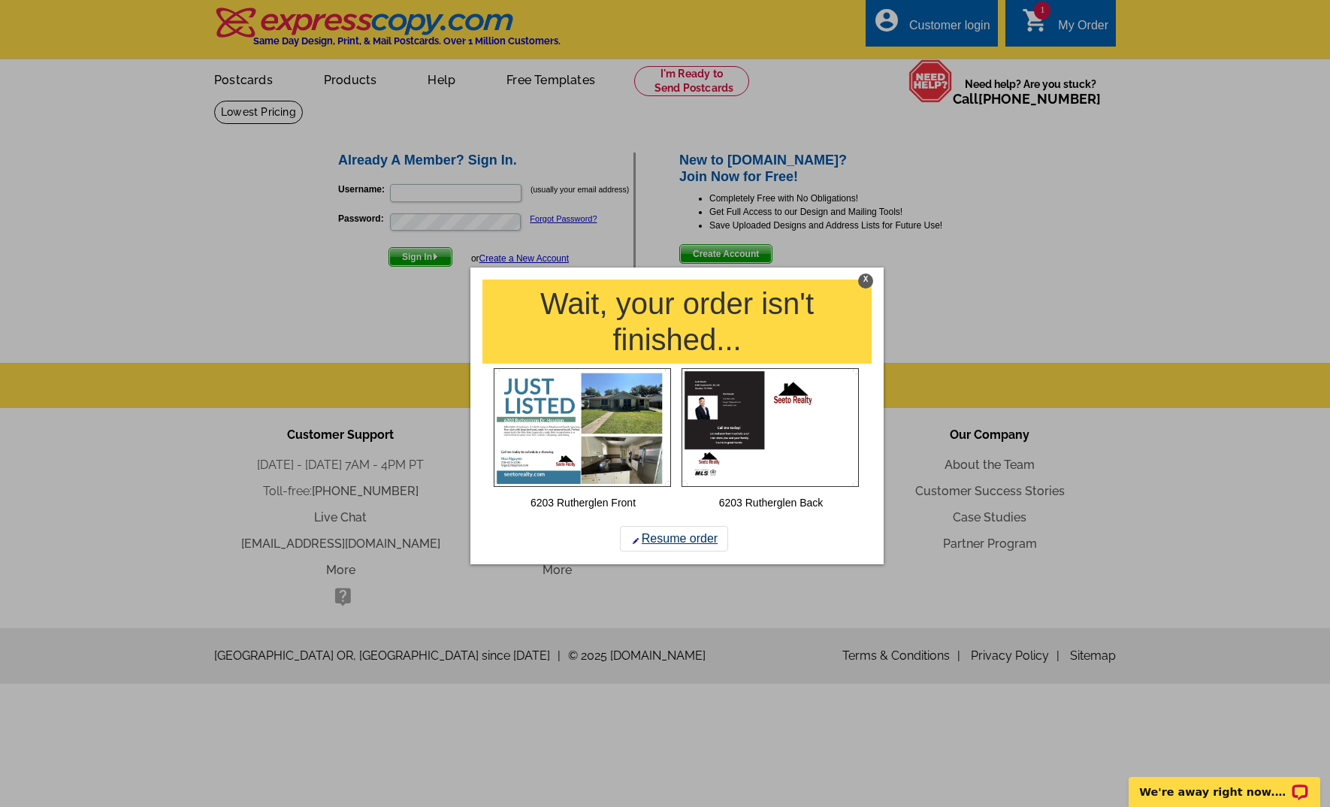
click at [676, 546] on link "Resume order" at bounding box center [674, 539] width 108 height 26
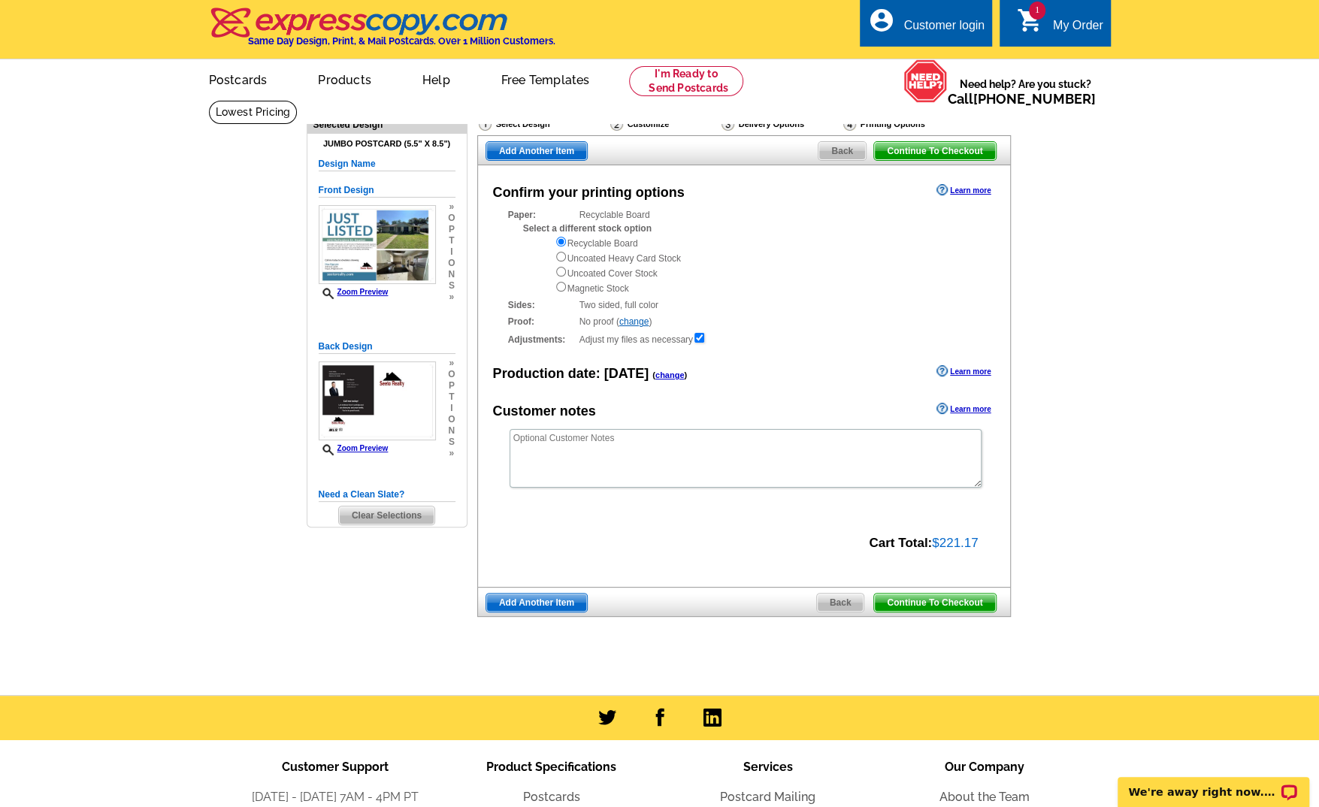
click at [846, 605] on span "Back" at bounding box center [840, 603] width 47 height 18
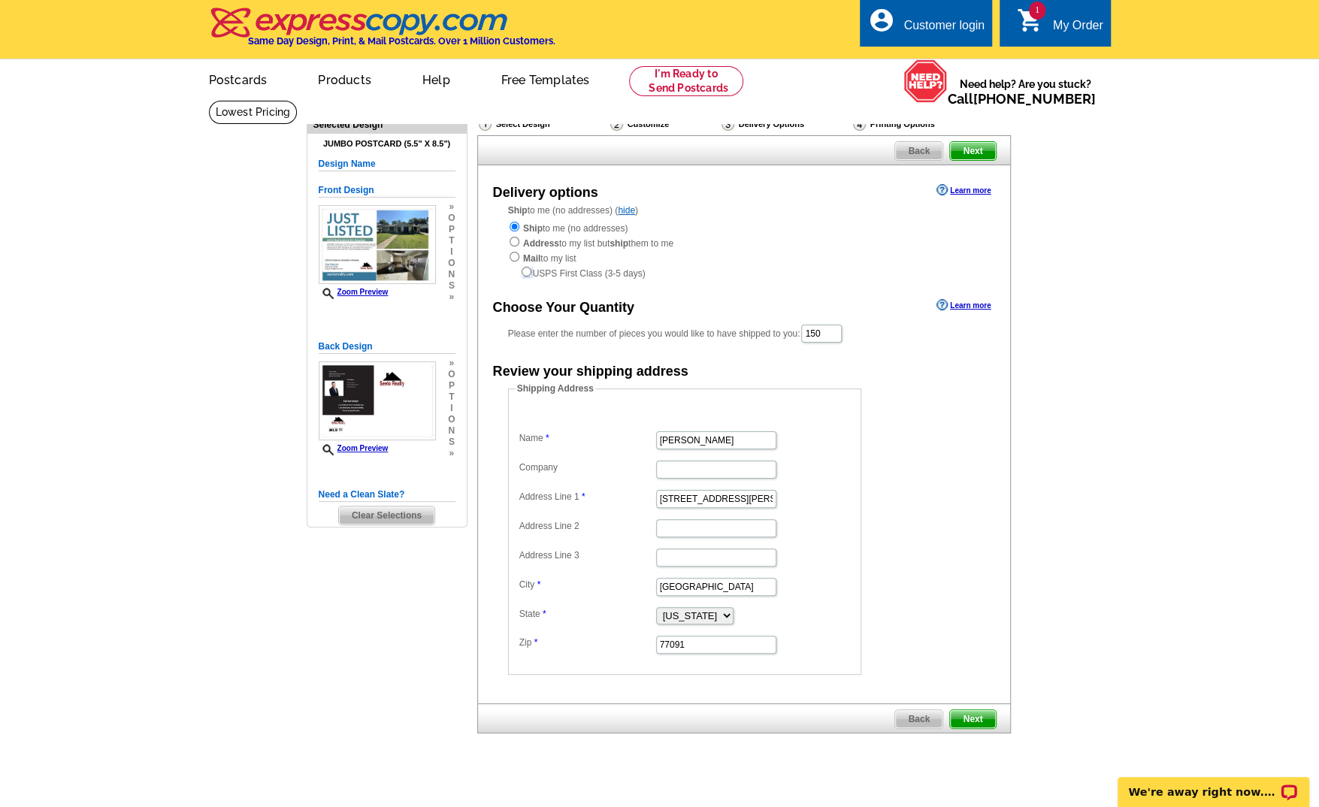
click at [526, 274] on input "radio" at bounding box center [527, 272] width 10 height 10
radio input "true"
click at [515, 259] on input "radio" at bounding box center [515, 257] width 10 height 10
radio input "true"
click at [512, 247] on input "radio" at bounding box center [515, 242] width 10 height 10
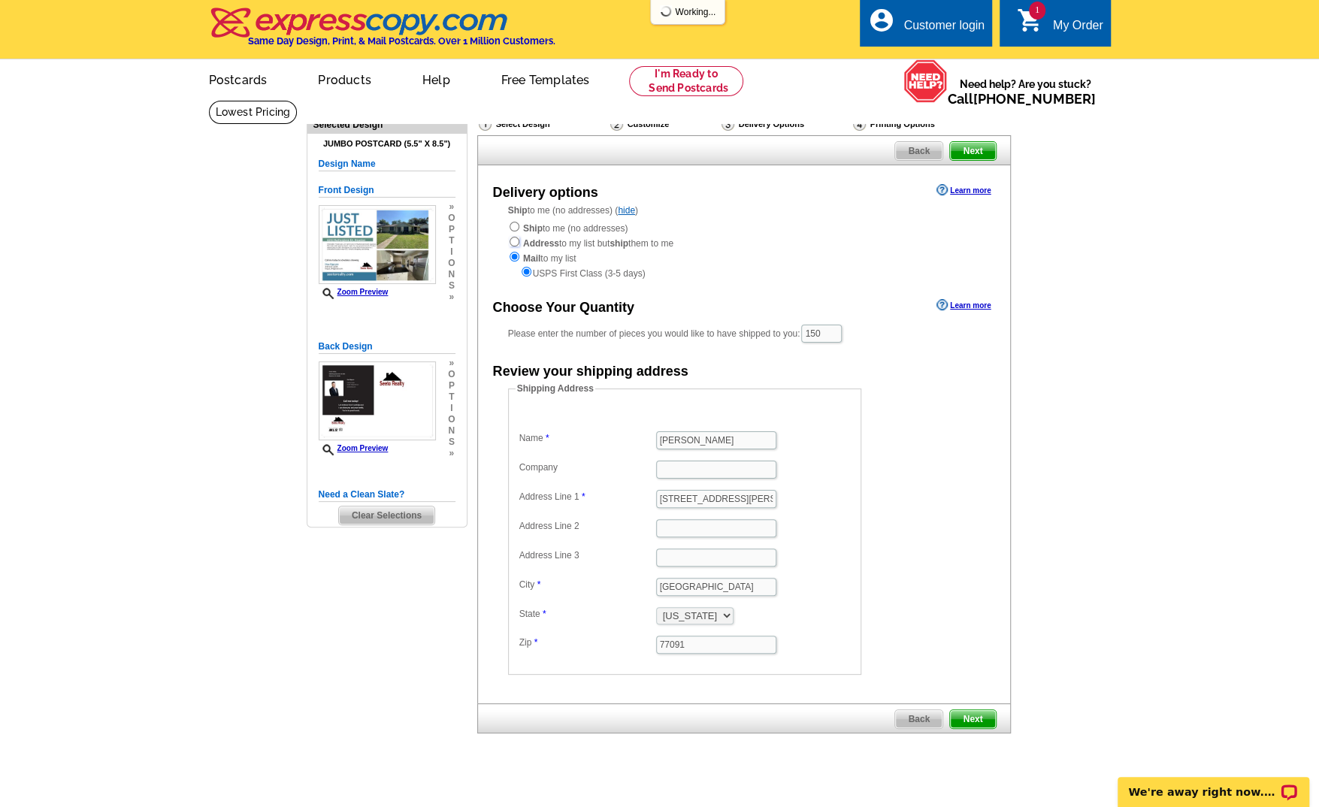
radio input "true"
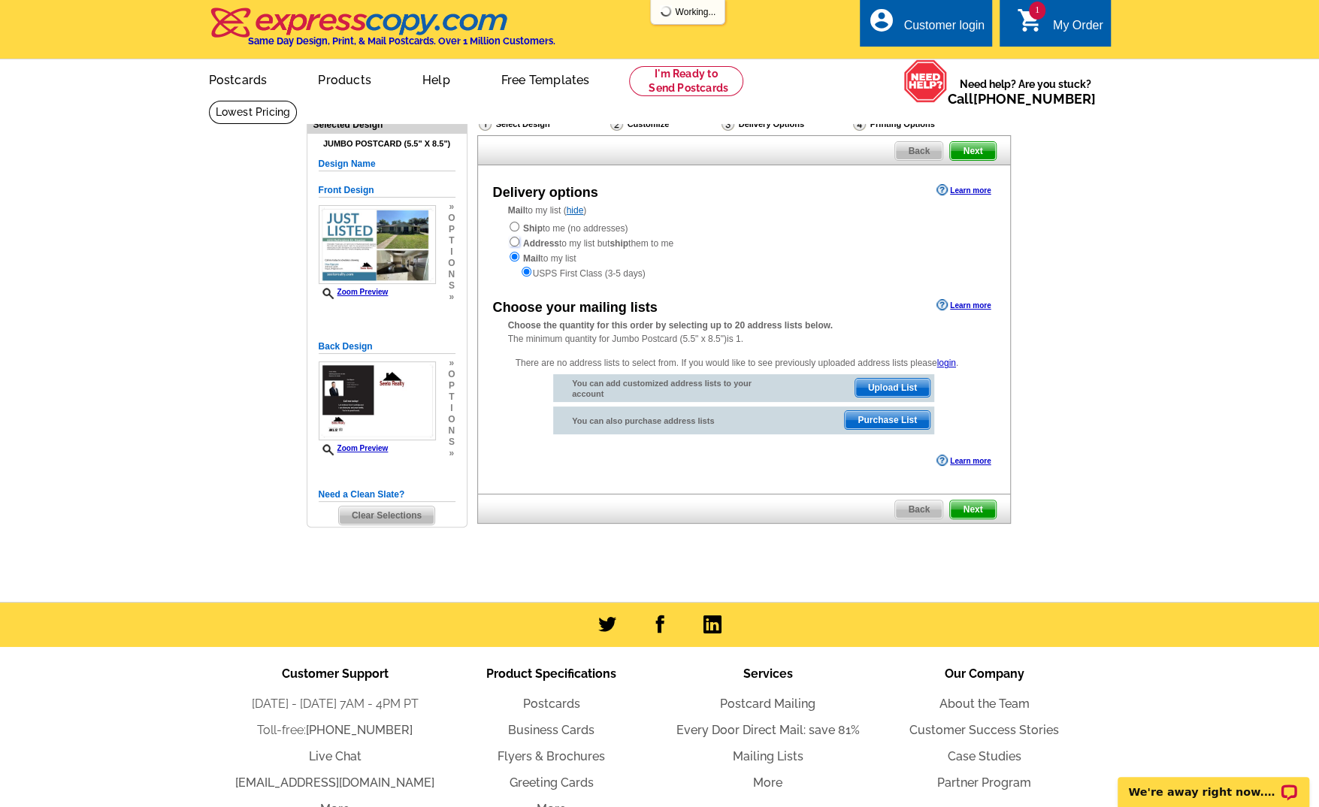
click at [516, 244] on input "radio" at bounding box center [515, 242] width 10 height 10
radio input "true"
click at [516, 243] on input "radio" at bounding box center [515, 242] width 10 height 10
click at [516, 242] on input "radio" at bounding box center [515, 242] width 10 height 10
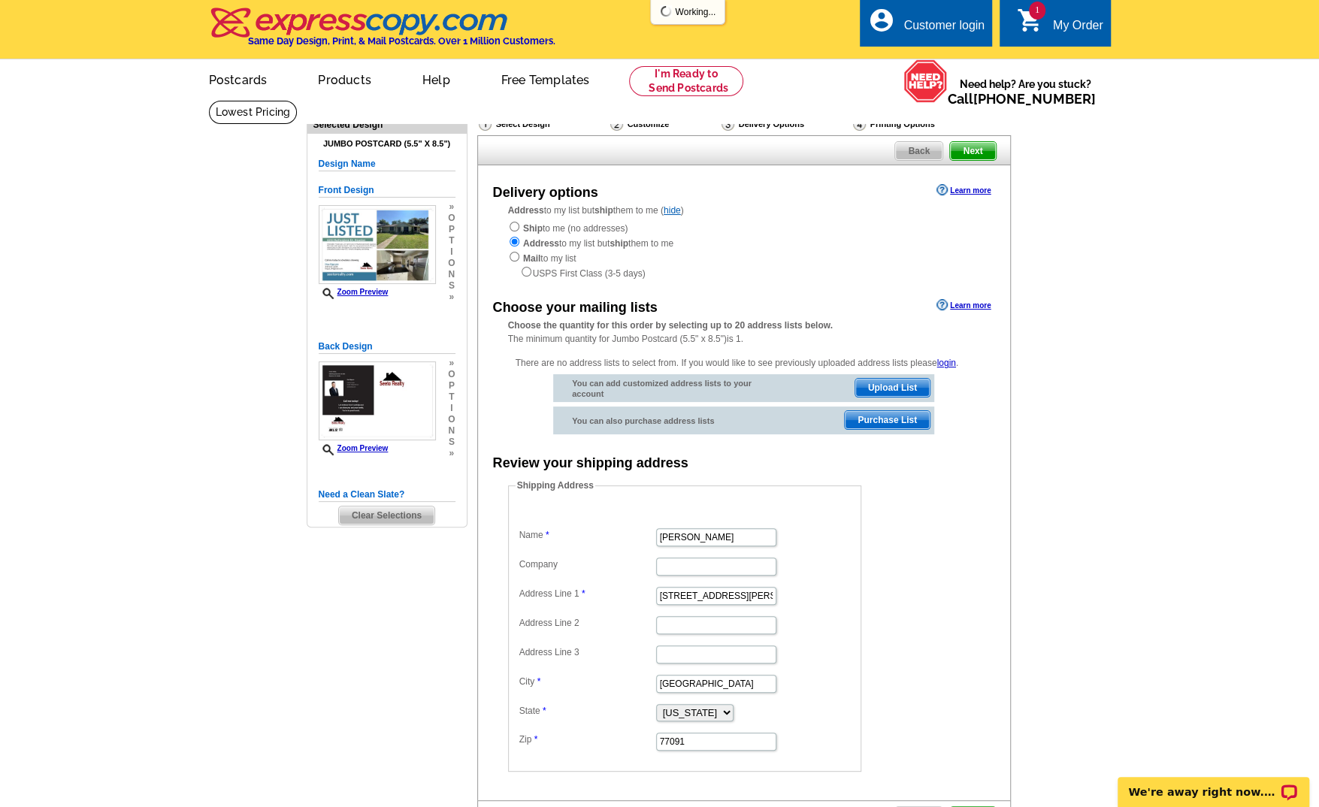
click at [604, 231] on div "Ship to me (no addresses) Address to my list but ship them to me Mail to my lis…" at bounding box center [744, 250] width 472 height 60
click at [594, 232] on div "Ship to me (no addresses) Address to my list but ship them to me Mail to my lis…" at bounding box center [744, 250] width 472 height 60
click at [513, 235] on div "Ship to me (no addresses) Address to my list but ship them to me Mail to my lis…" at bounding box center [744, 250] width 472 height 60
click at [515, 230] on input "radio" at bounding box center [515, 227] width 10 height 10
radio input "true"
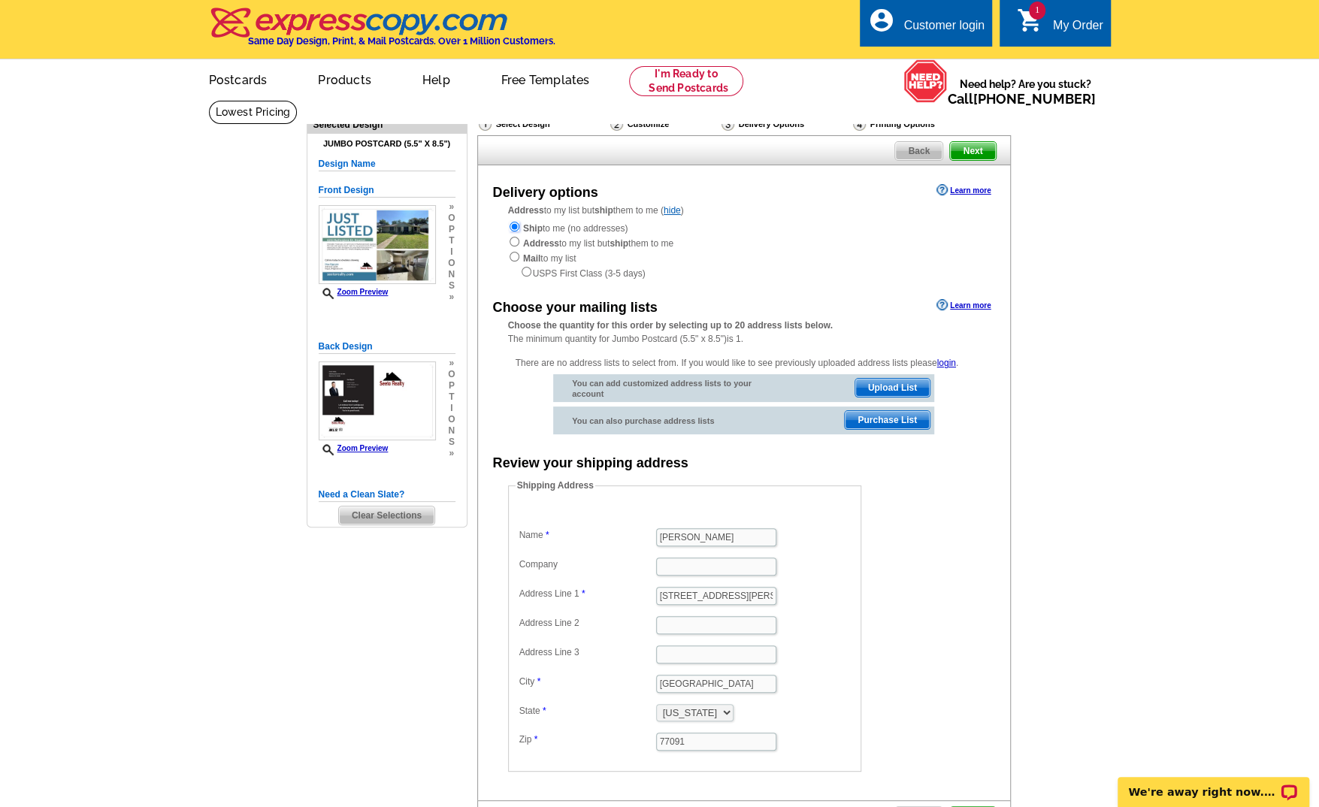
click at [515, 228] on input "radio" at bounding box center [515, 227] width 10 height 10
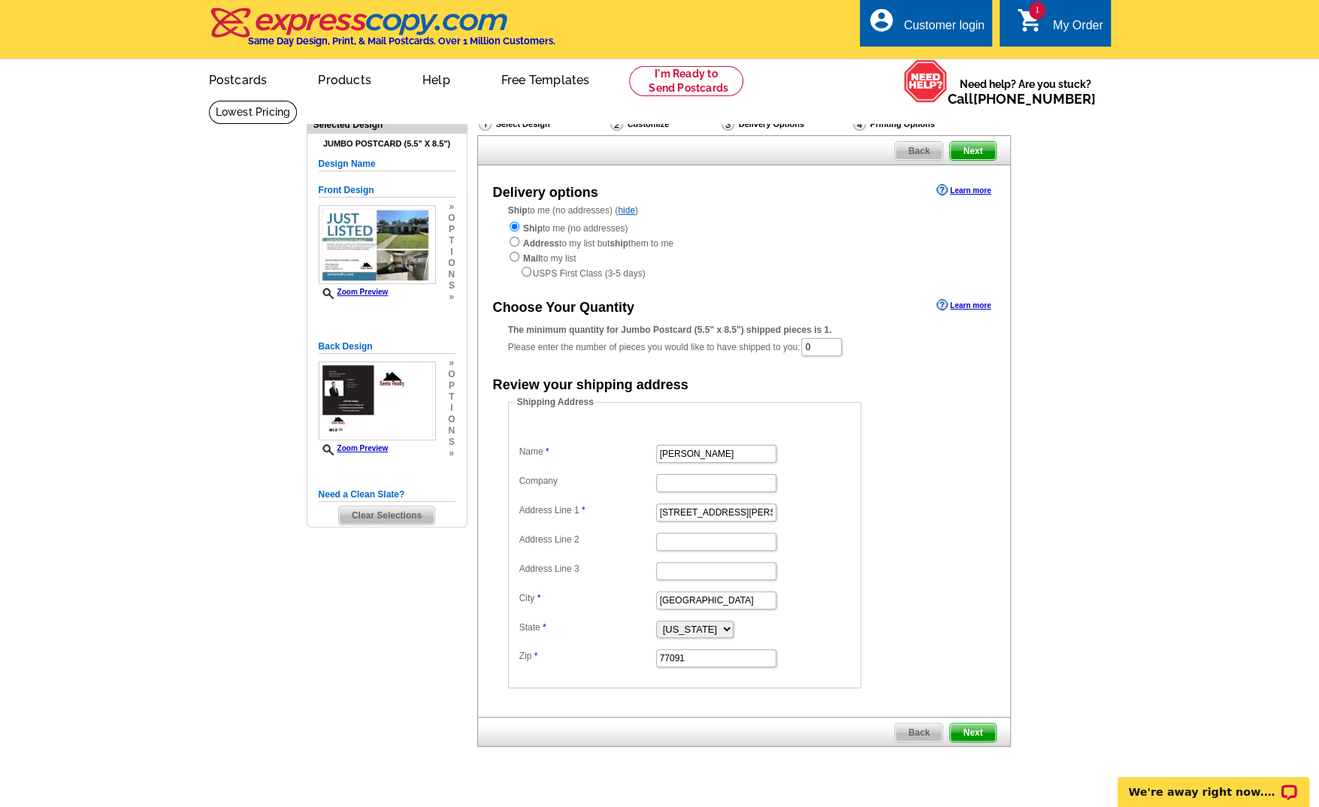
click at [966, 151] on span "Next" at bounding box center [972, 151] width 45 height 18
click at [828, 356] on input "0" at bounding box center [821, 347] width 41 height 18
type input "150"
click at [979, 151] on span "Next" at bounding box center [972, 151] width 45 height 18
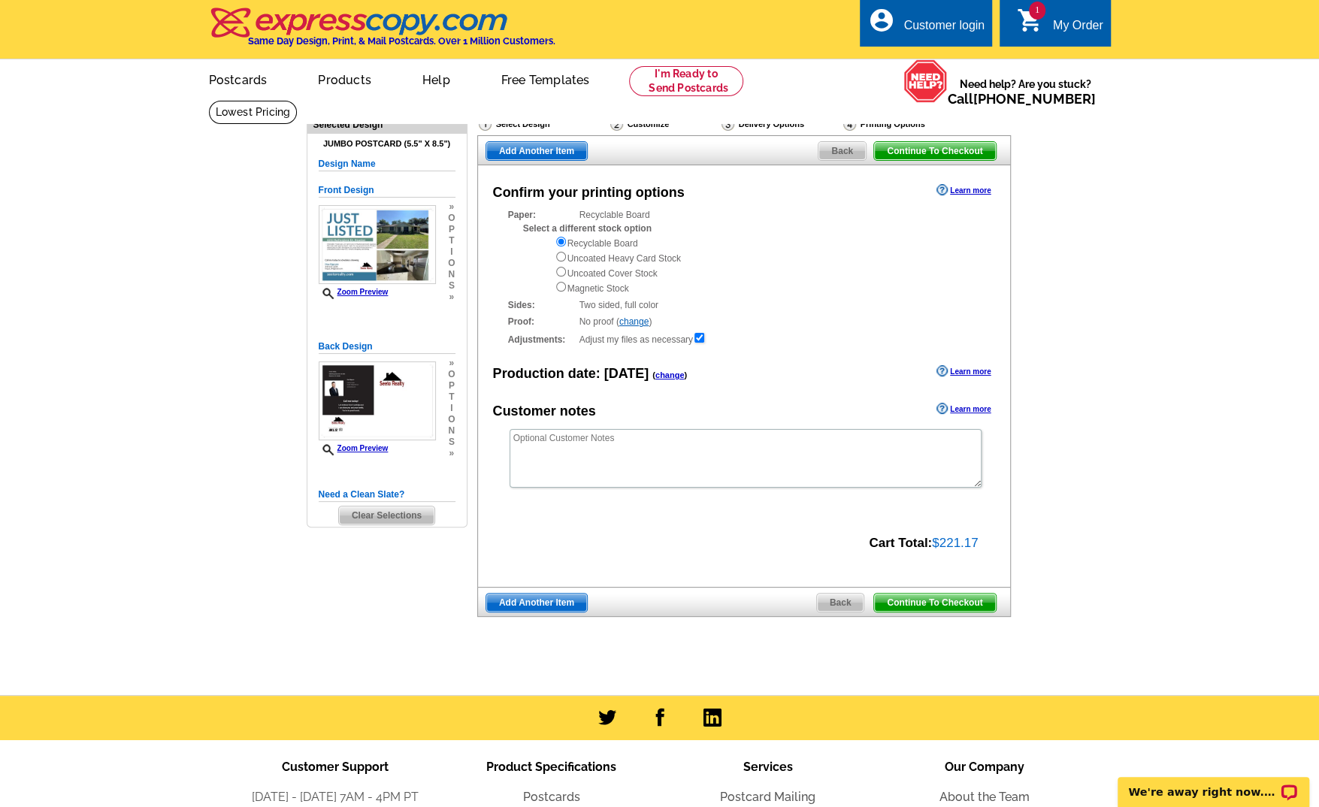
click at [959, 149] on span "Continue To Checkout" at bounding box center [934, 151] width 121 height 18
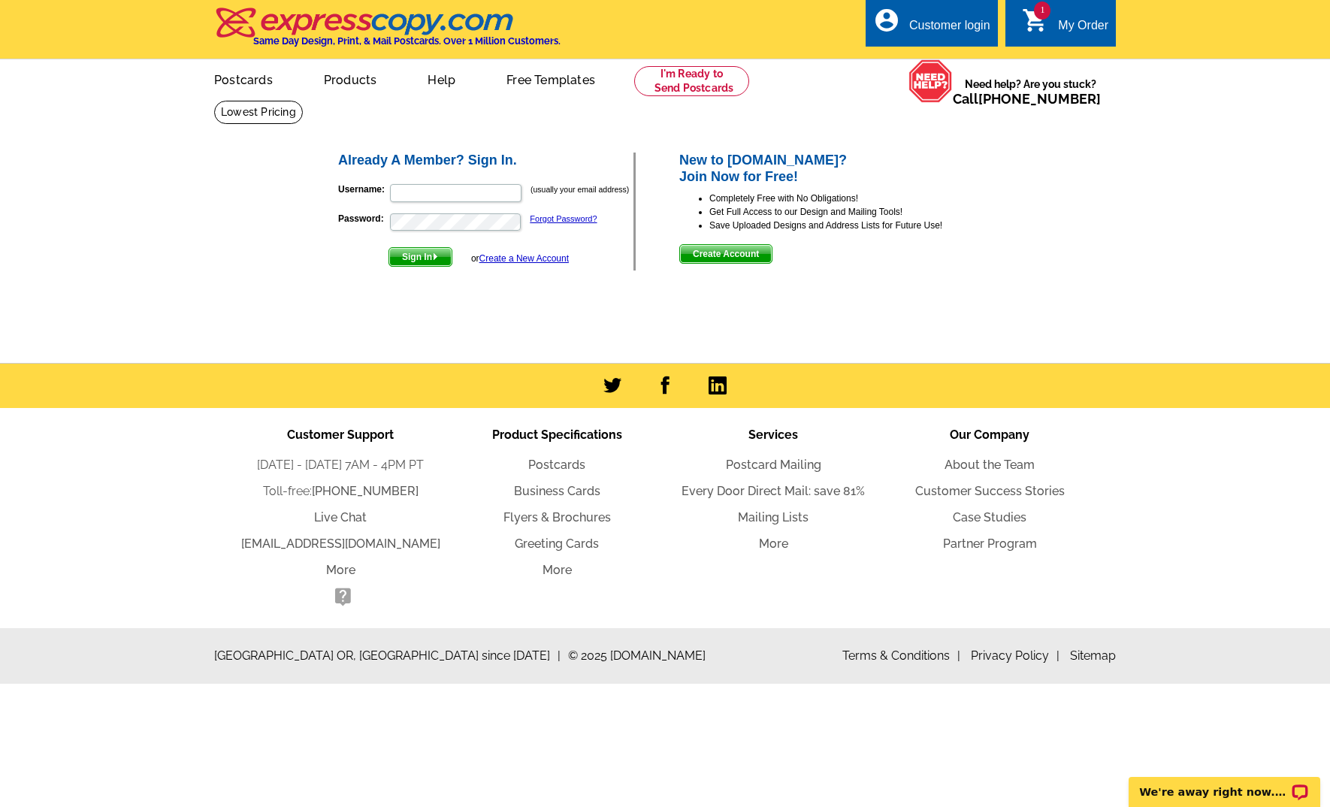
click at [509, 261] on link "Create a New Account" at bounding box center [524, 258] width 89 height 11
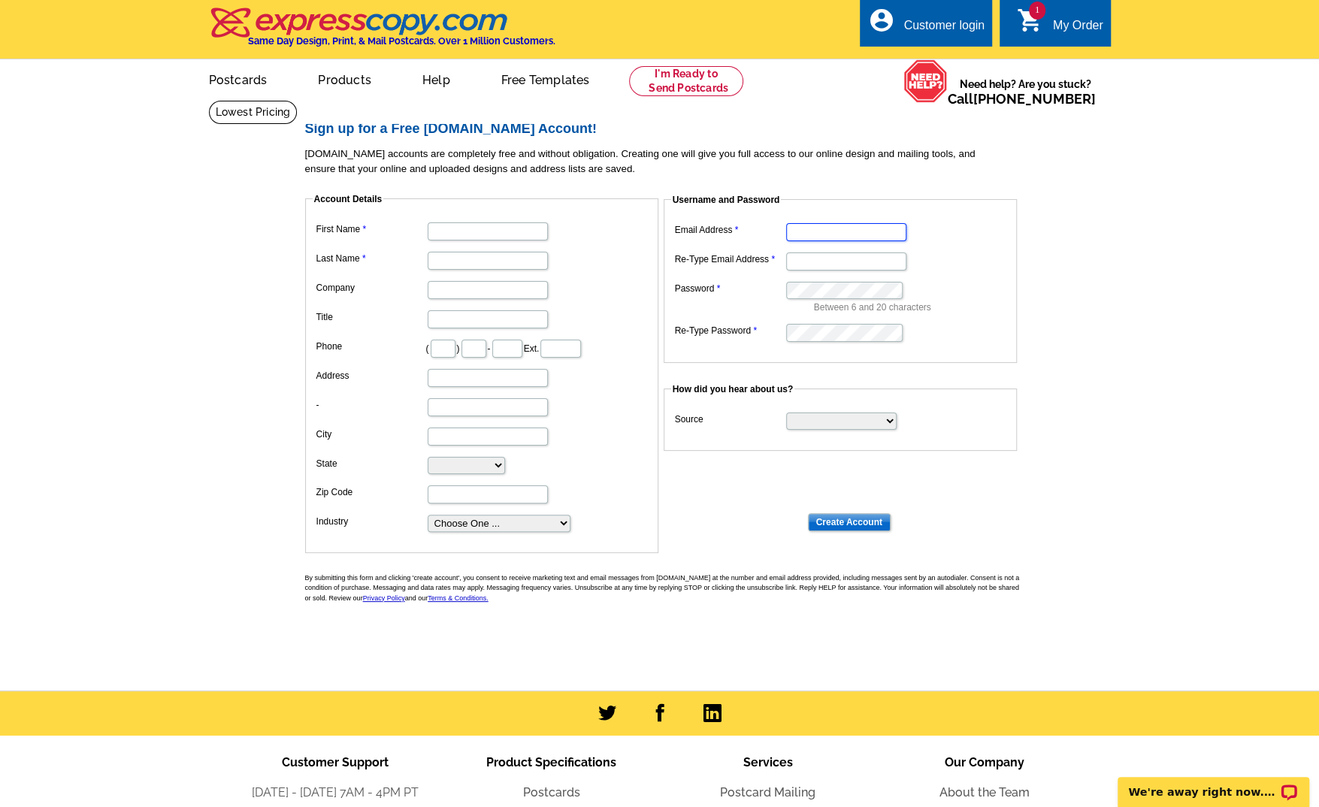
click at [793, 235] on input "Email Address" at bounding box center [846, 232] width 120 height 18
type input "[EMAIL_ADDRESS][DOMAIN_NAME]"
type input "[PERSON_NAME]"
type input "318"
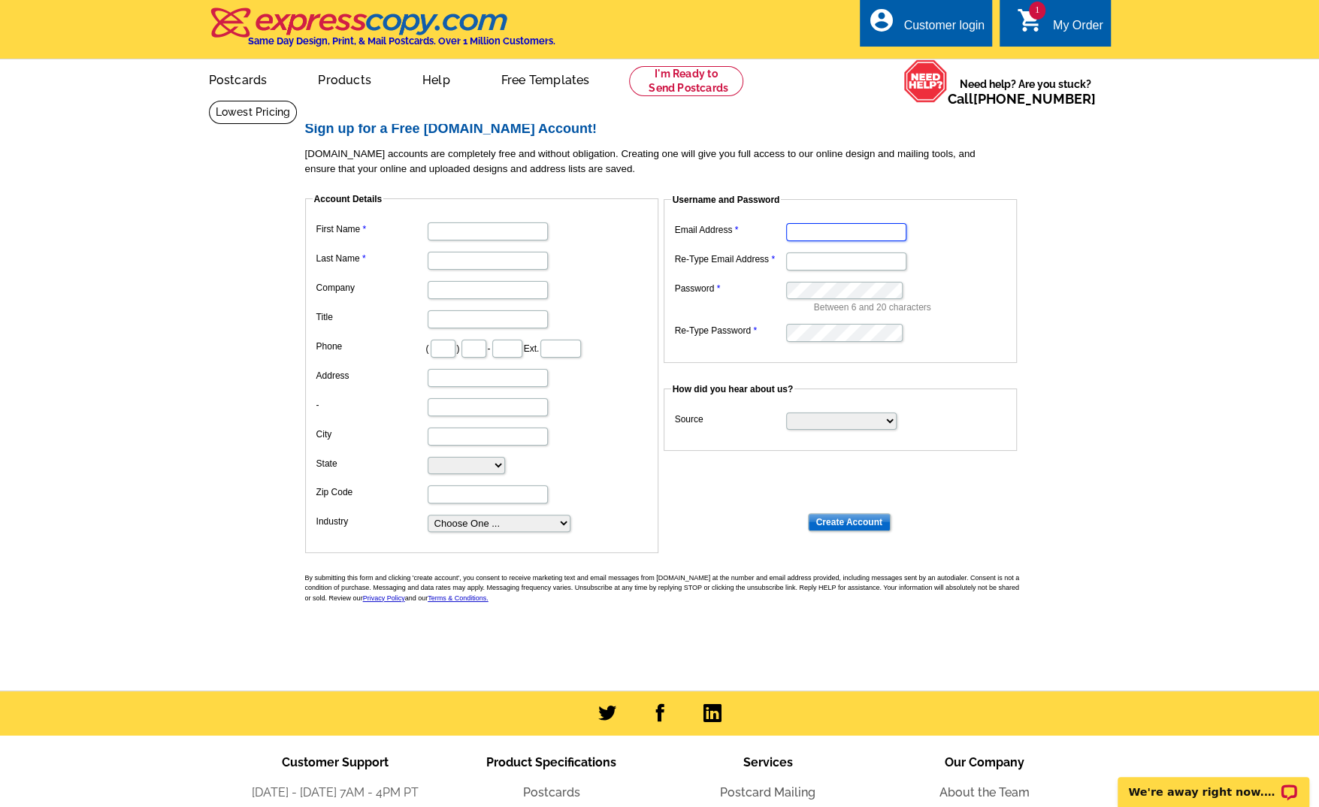
type input "655"
type input "2238"
type input "[STREET_ADDRESS]"
type input "Cypress"
select select "[GEOGRAPHIC_DATA]"
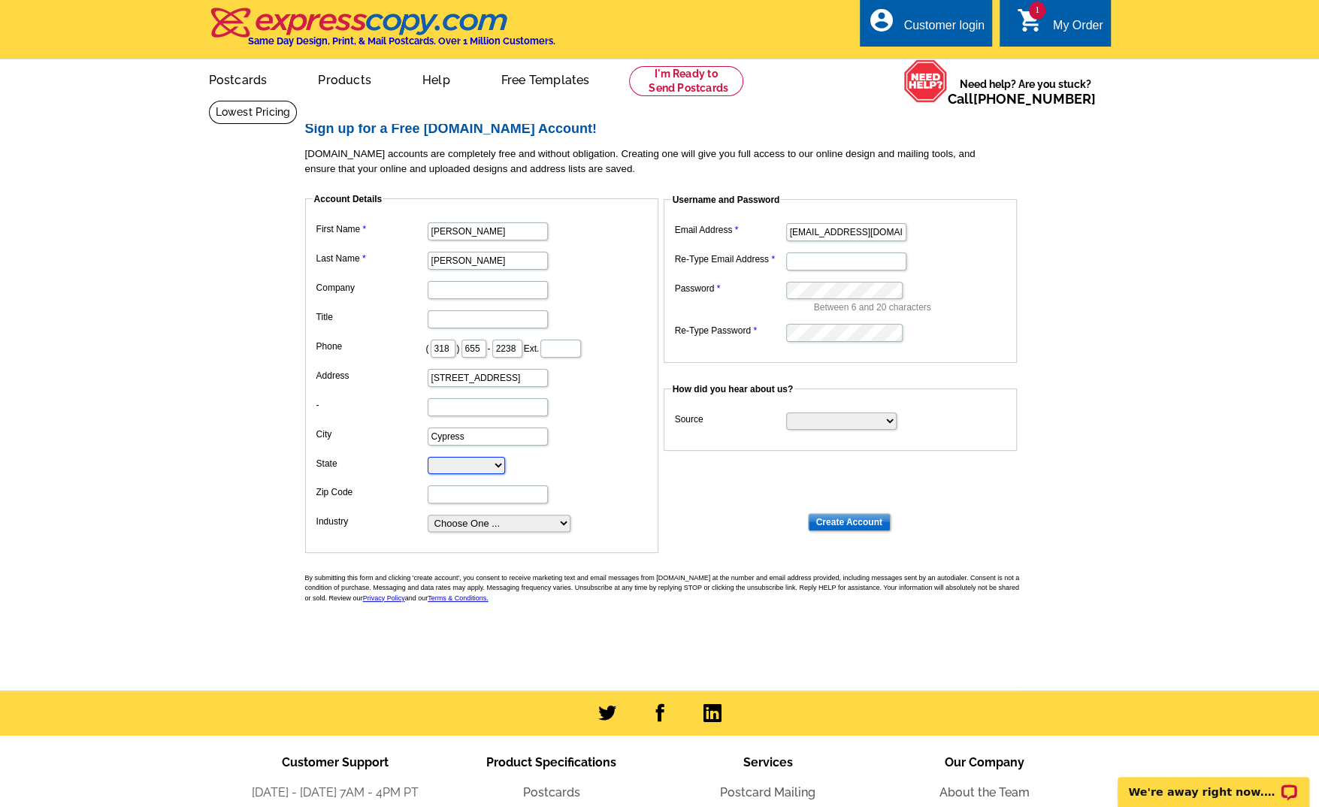
type input "77429"
type input "[EMAIL_ADDRESS][DOMAIN_NAME]"
click at [448, 237] on input "[PERSON_NAME]" at bounding box center [488, 231] width 120 height 18
type input "Hoa"
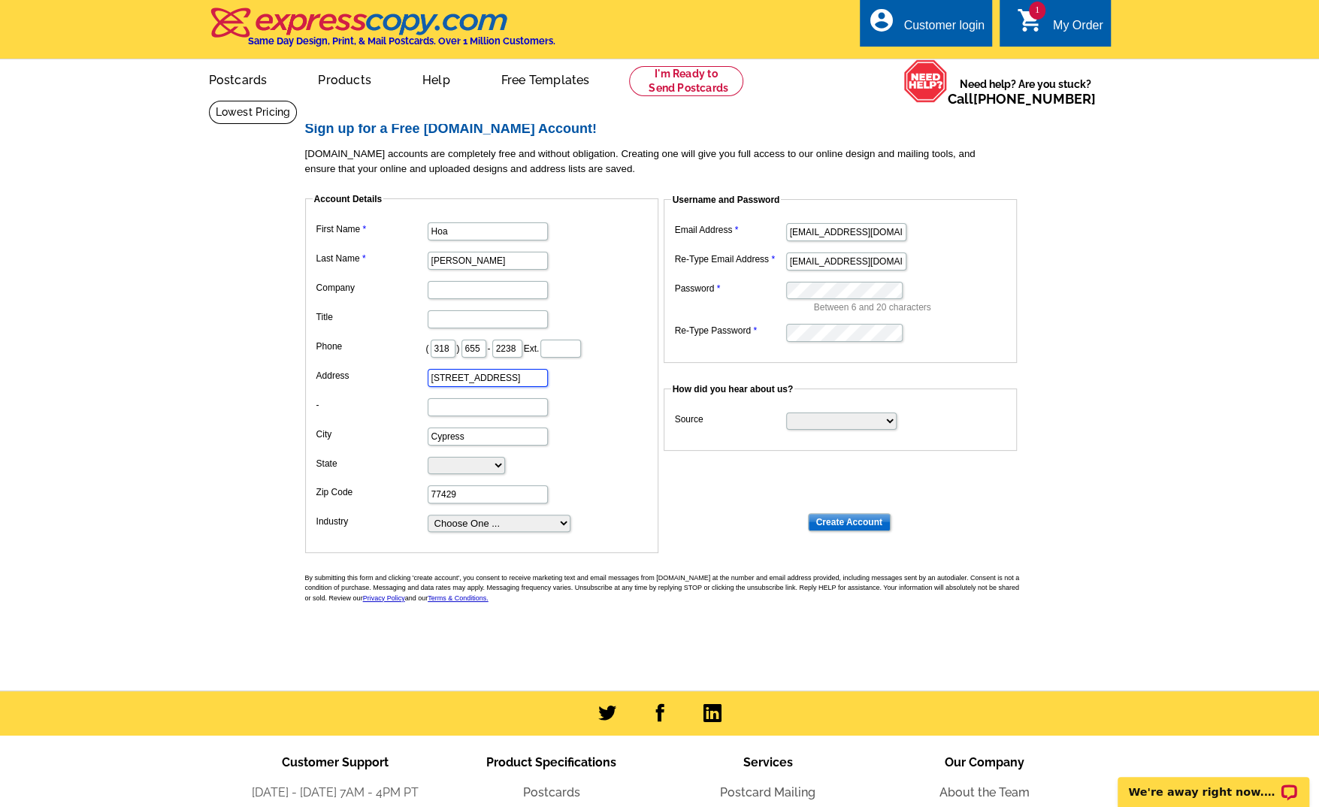
click at [532, 379] on input "[STREET_ADDRESS]" at bounding box center [488, 378] width 120 height 18
click at [532, 380] on input "[STREET_ADDRESS]" at bounding box center [488, 378] width 120 height 18
type input "[STREET_ADDRESS][PERSON_NAME]"
click at [513, 438] on input "Cypress" at bounding box center [488, 437] width 120 height 18
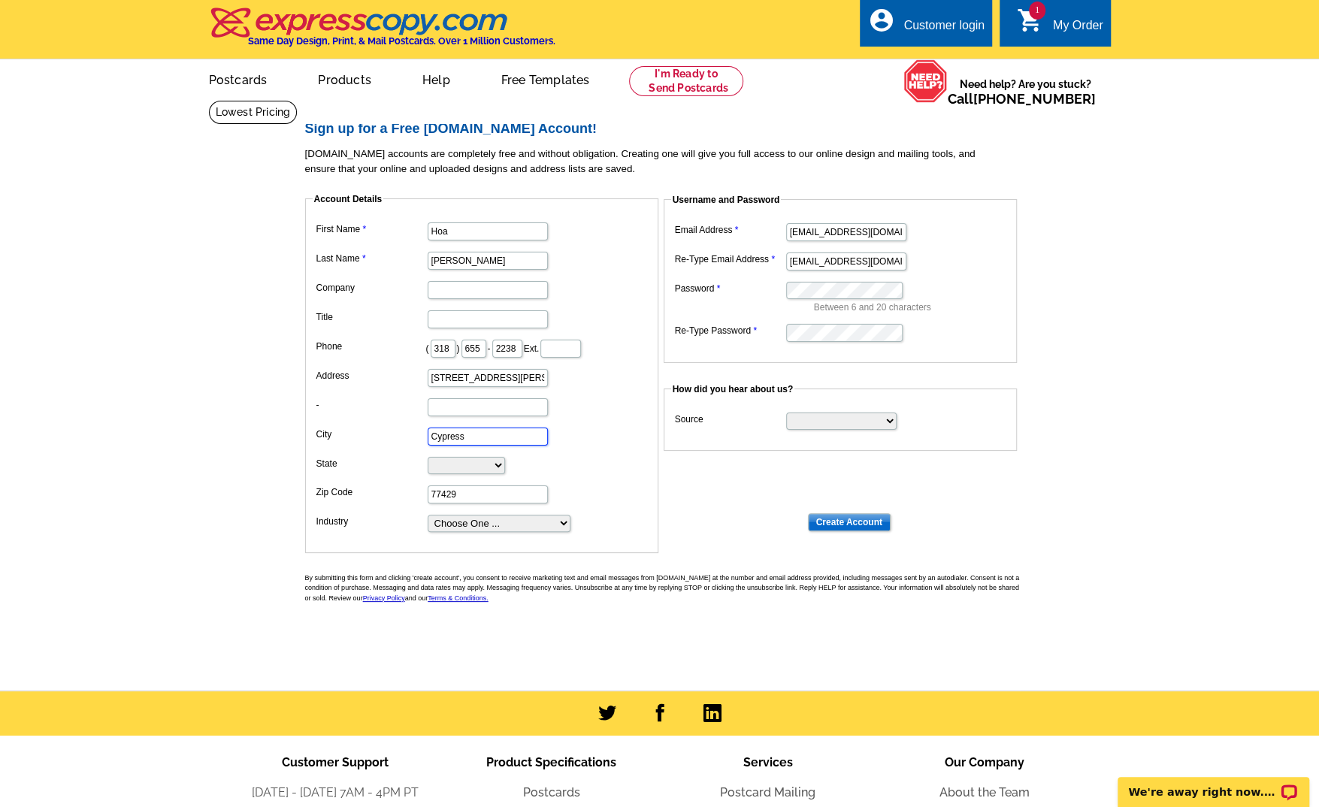
click at [513, 438] on input "Cypress" at bounding box center [488, 437] width 120 height 18
type input "[GEOGRAPHIC_DATA]"
type input "77091"
click at [569, 482] on dd "77091" at bounding box center [482, 493] width 338 height 23
click at [873, 516] on input "Create Account" at bounding box center [849, 522] width 83 height 18
